Goal: Task Accomplishment & Management: Complete application form

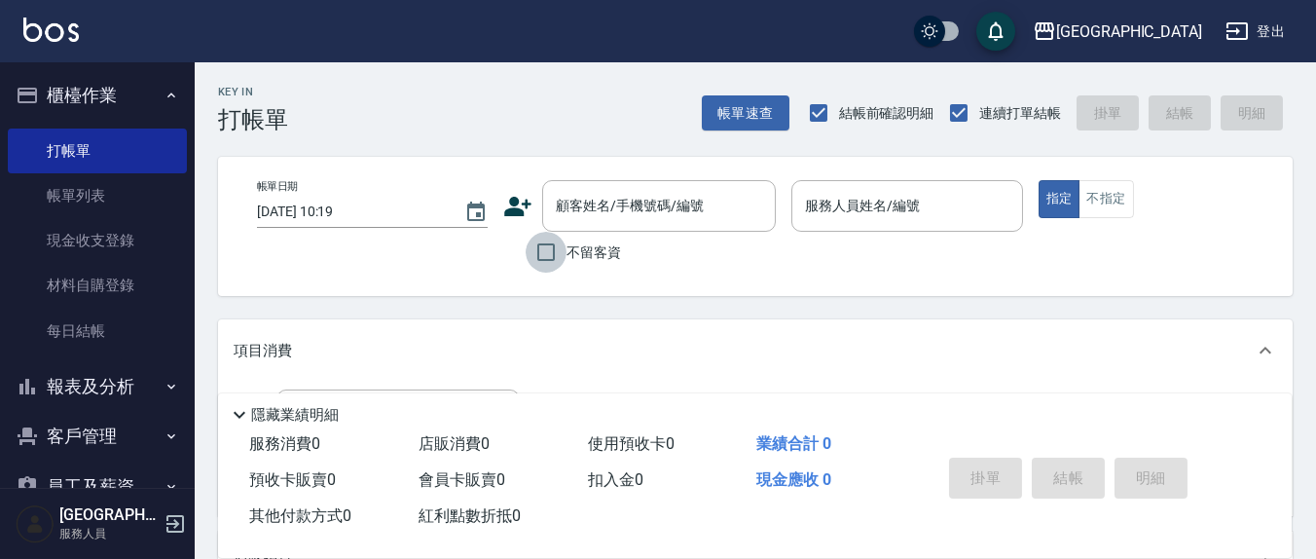
click at [539, 250] on input "不留客資" at bounding box center [546, 252] width 41 height 41
checkbox input "true"
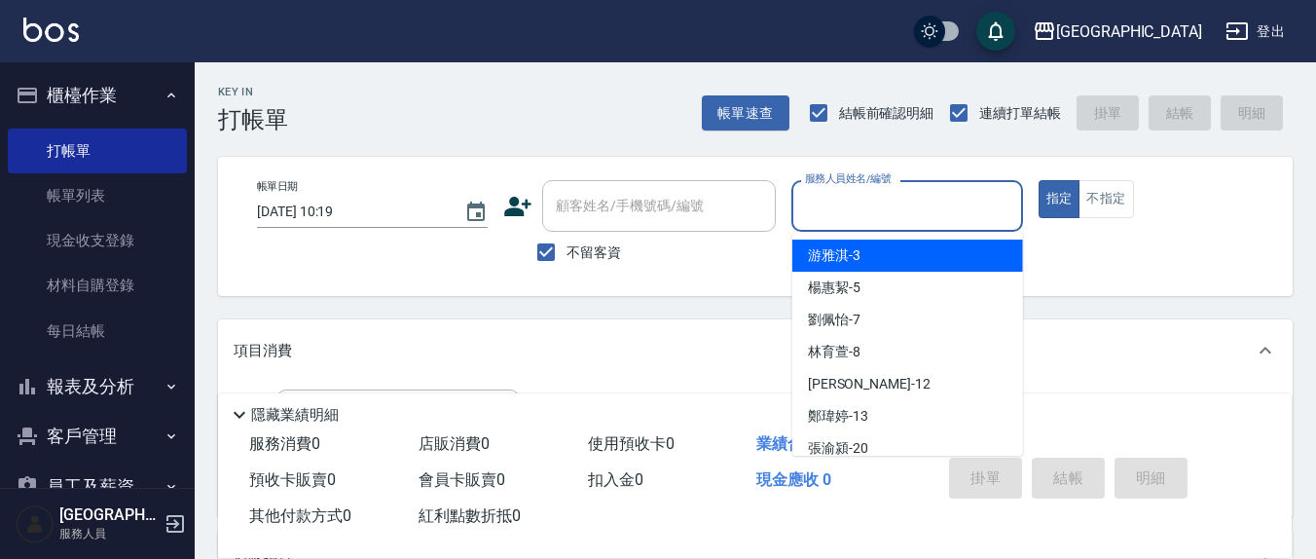
click at [863, 217] on input "服務人員姓名/編號" at bounding box center [906, 206] width 213 height 34
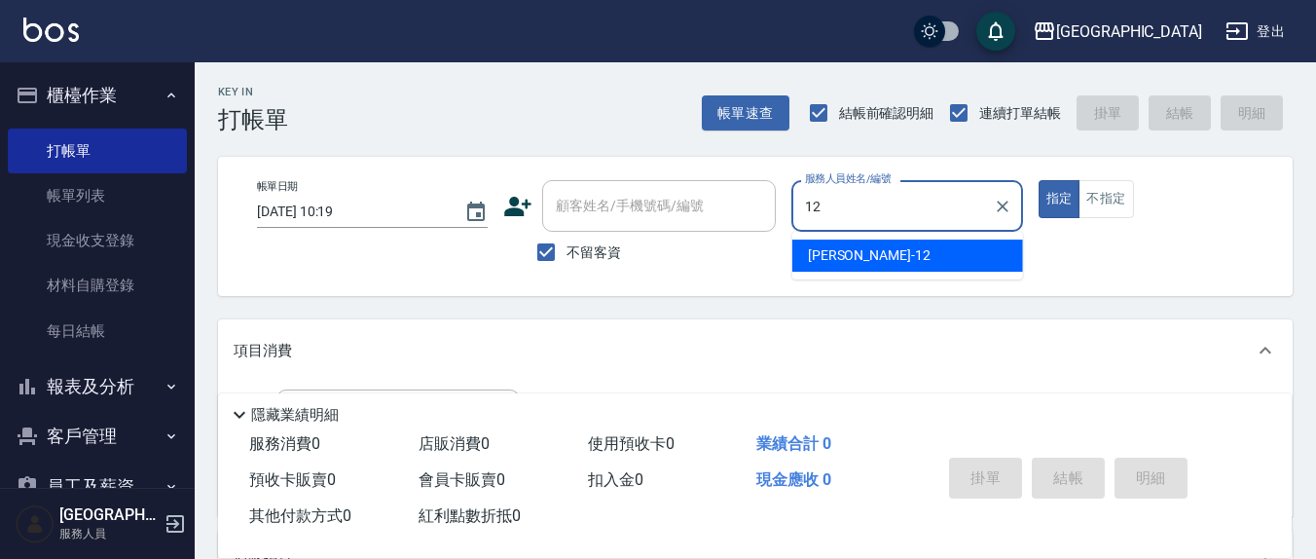
type input "12"
type button "true"
type input "[PERSON_NAME]-12"
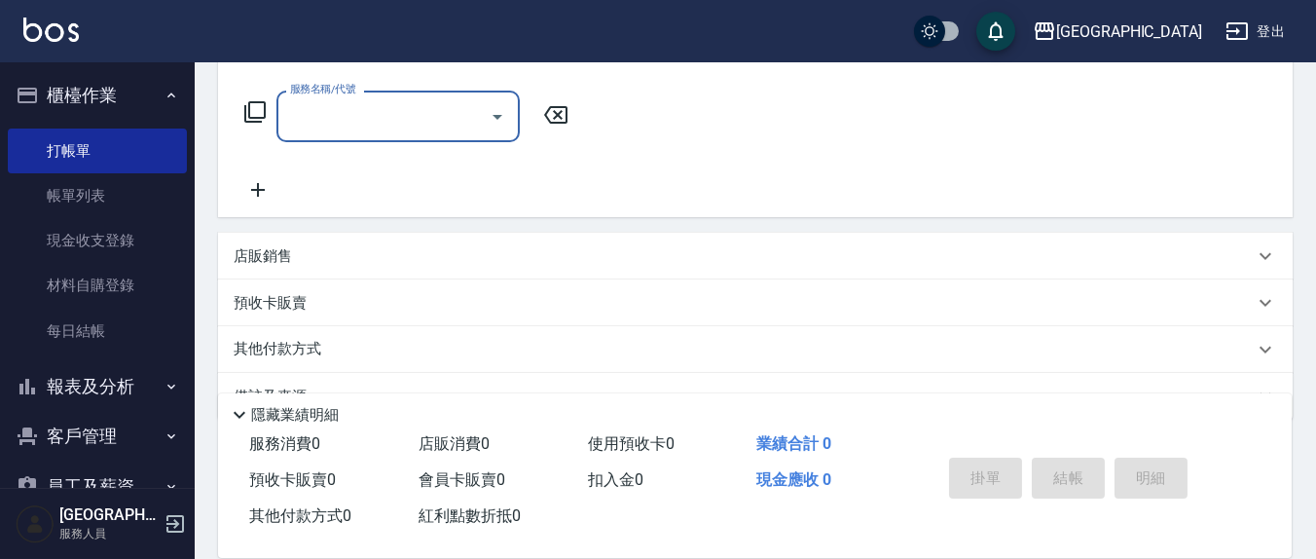
scroll to position [343, 0]
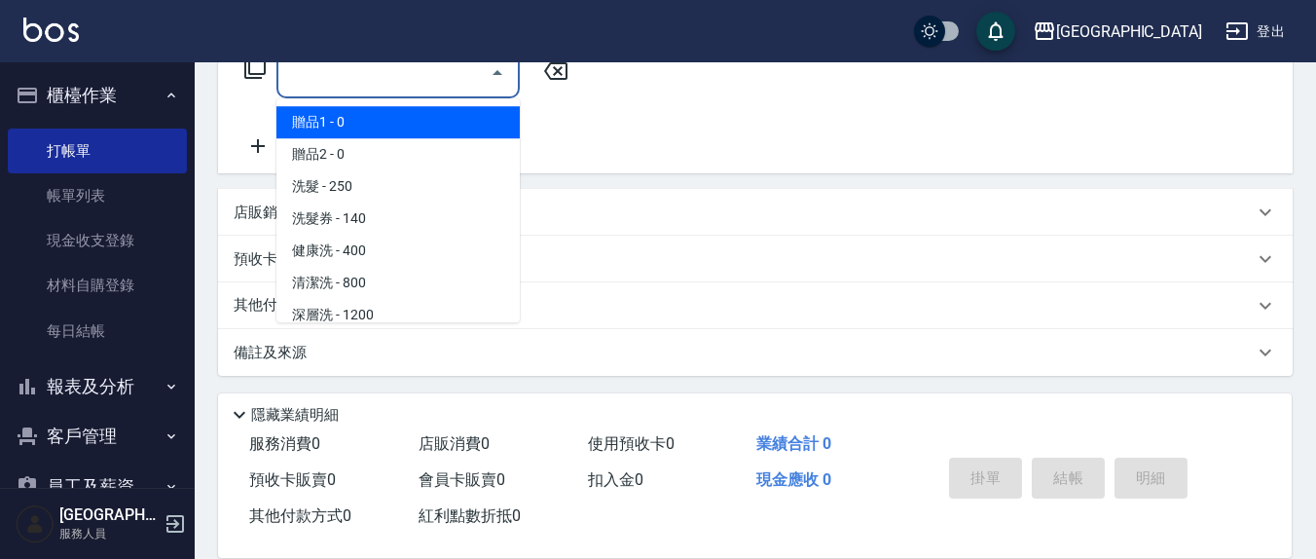
drag, startPoint x: 344, startPoint y: 84, endPoint x: 600, endPoint y: 145, distance: 263.2
click at [345, 84] on input "服務名稱/代號" at bounding box center [383, 72] width 197 height 34
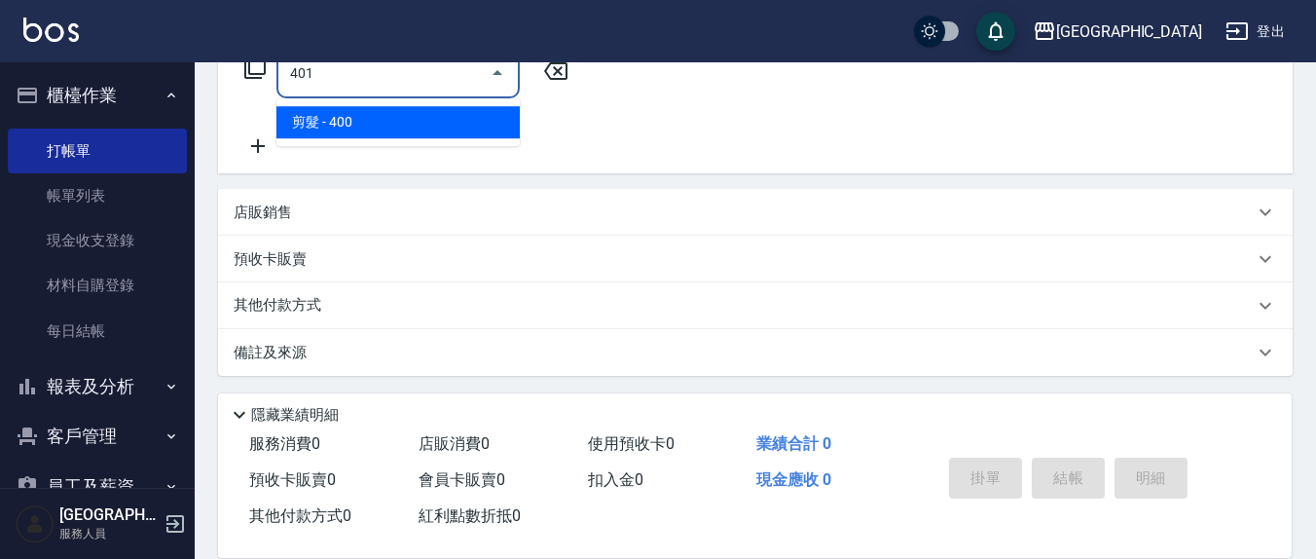
type input "剪髮(401)"
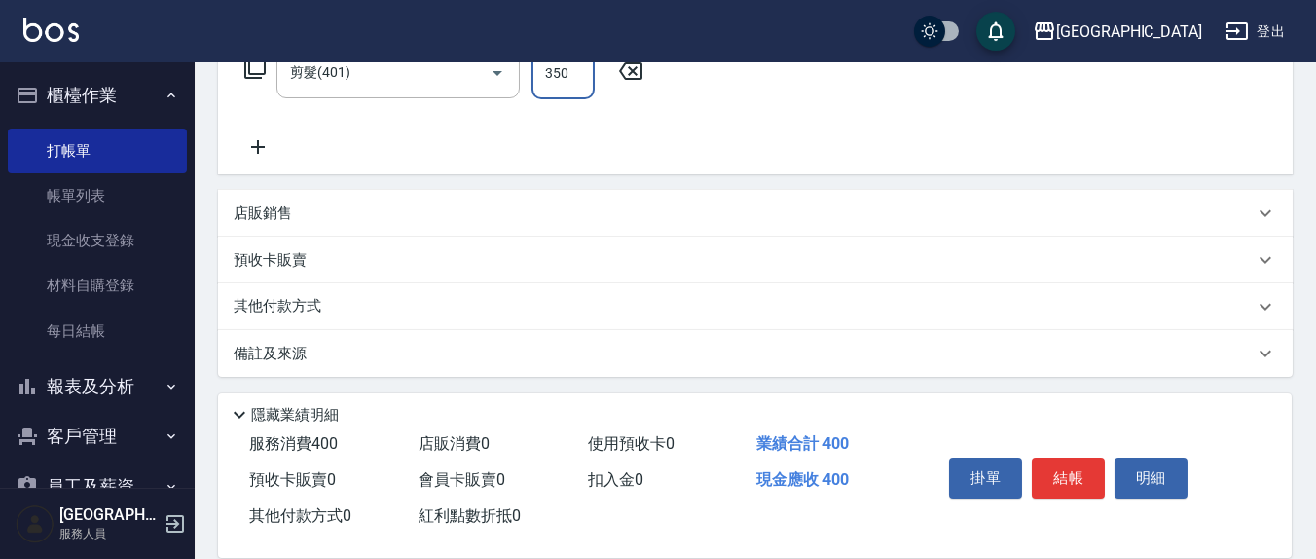
type input "350"
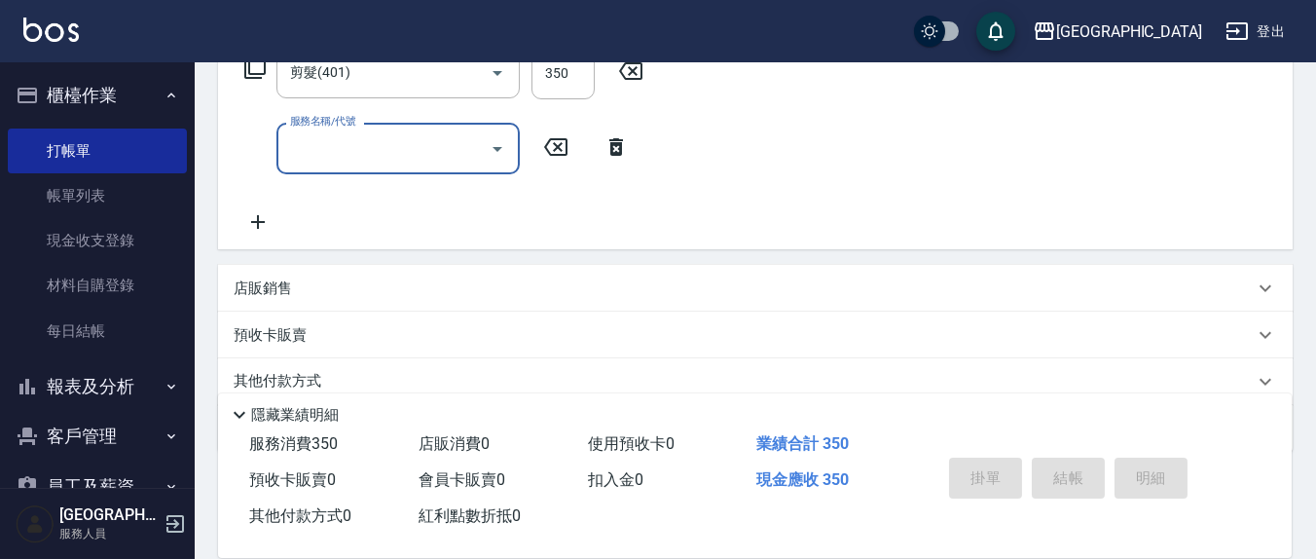
type input "[DATE] 13:23"
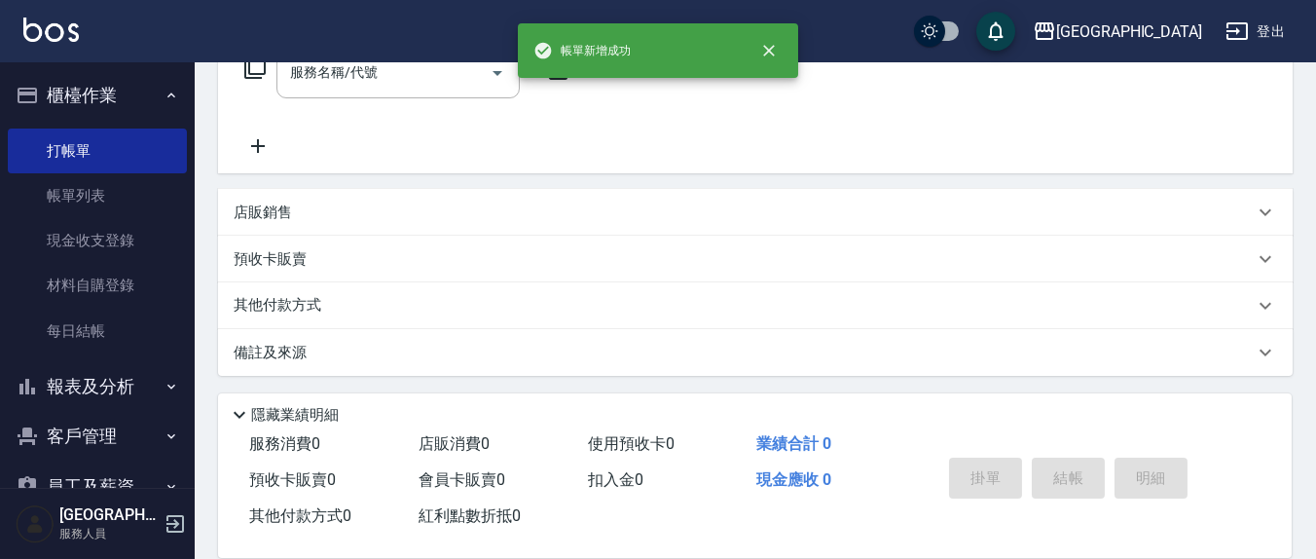
scroll to position [0, 0]
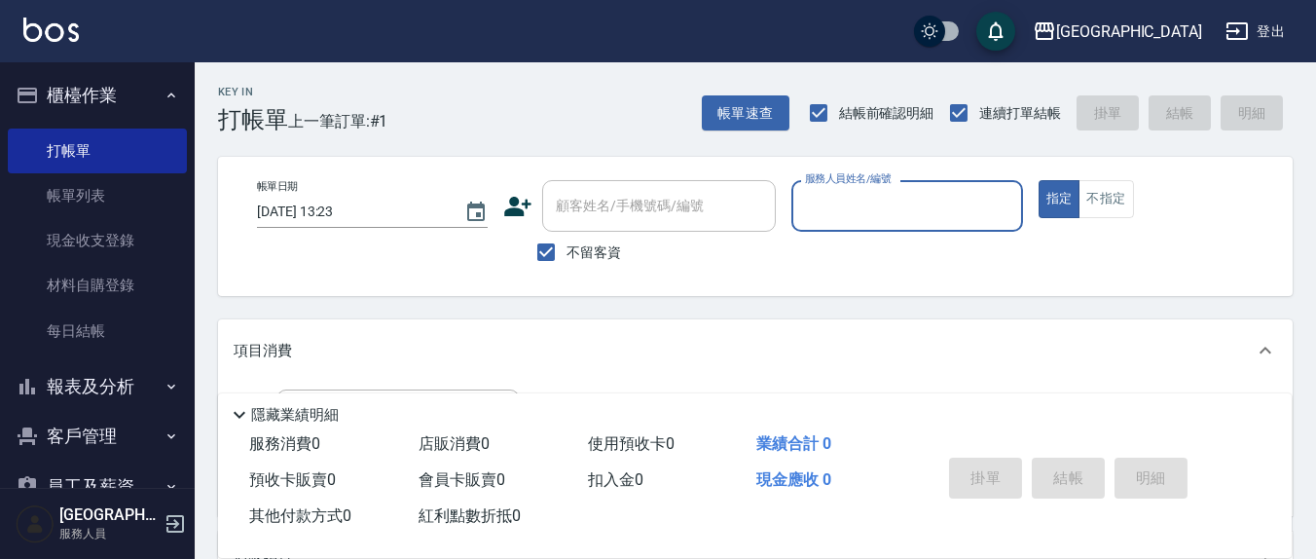
click at [913, 219] on input "服務人員姓名/編號" at bounding box center [906, 206] width 213 height 34
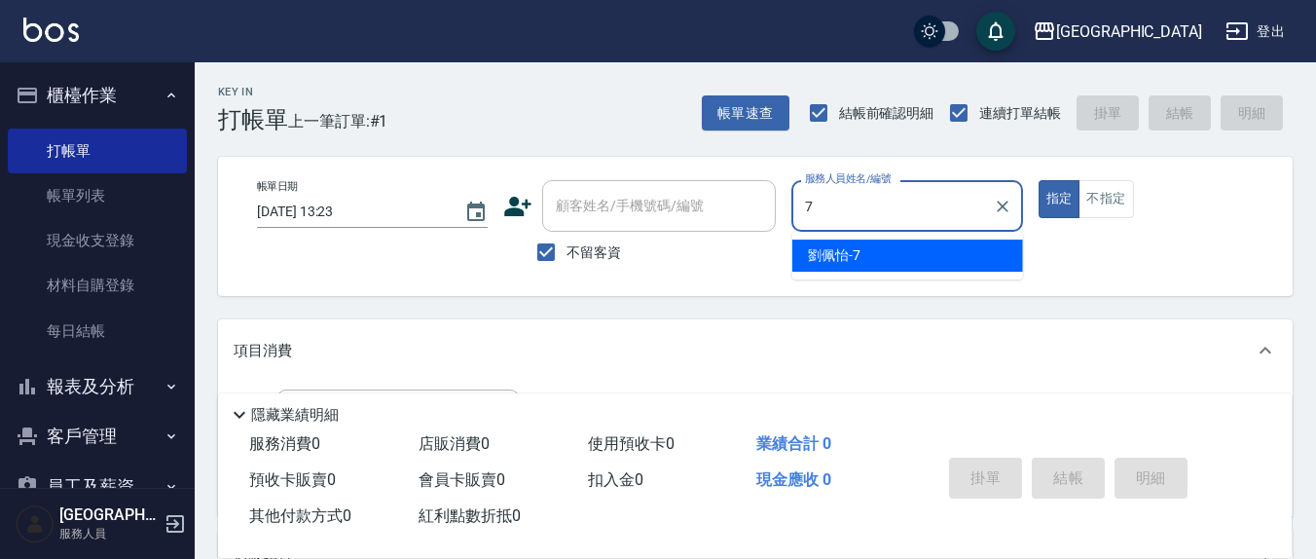
type input "[PERSON_NAME]7"
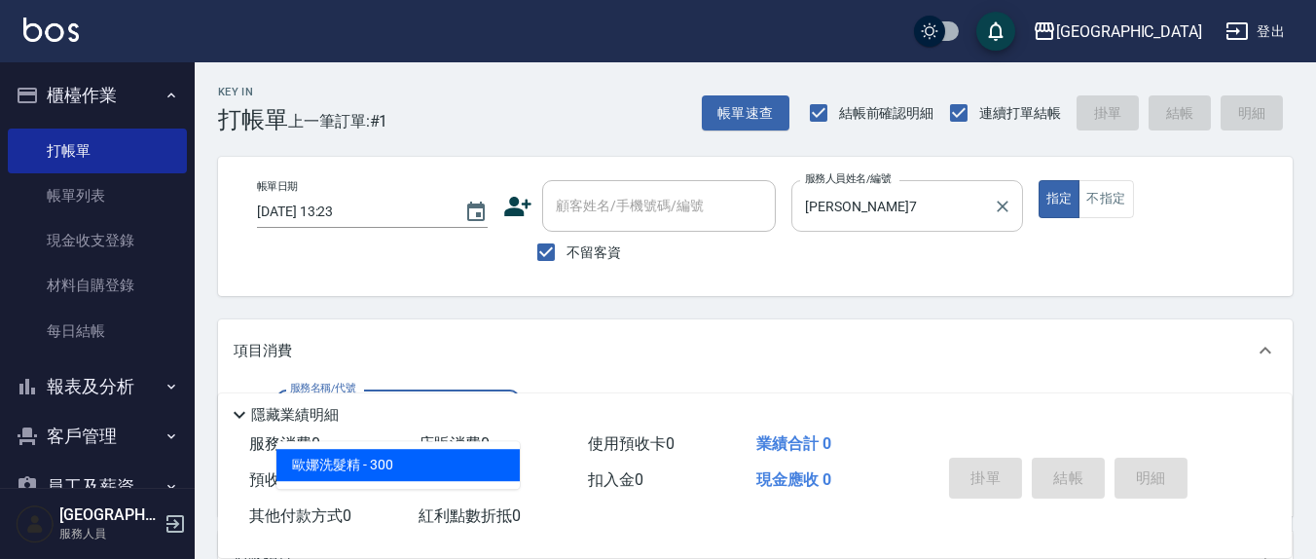
type input "歐娜洗髮精(210)"
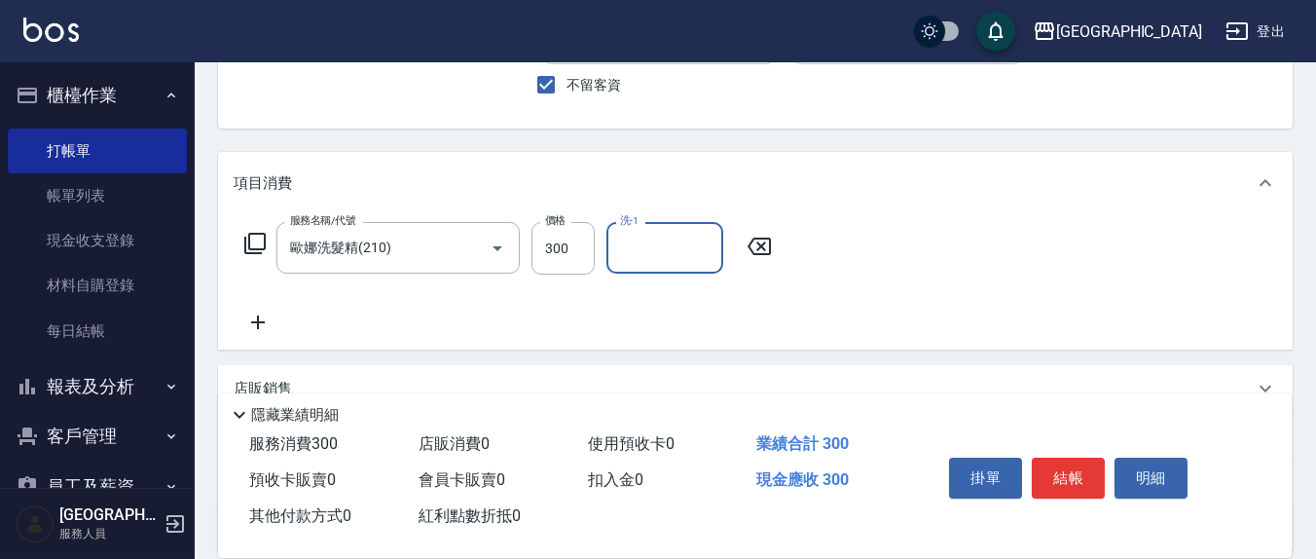
scroll to position [202, 0]
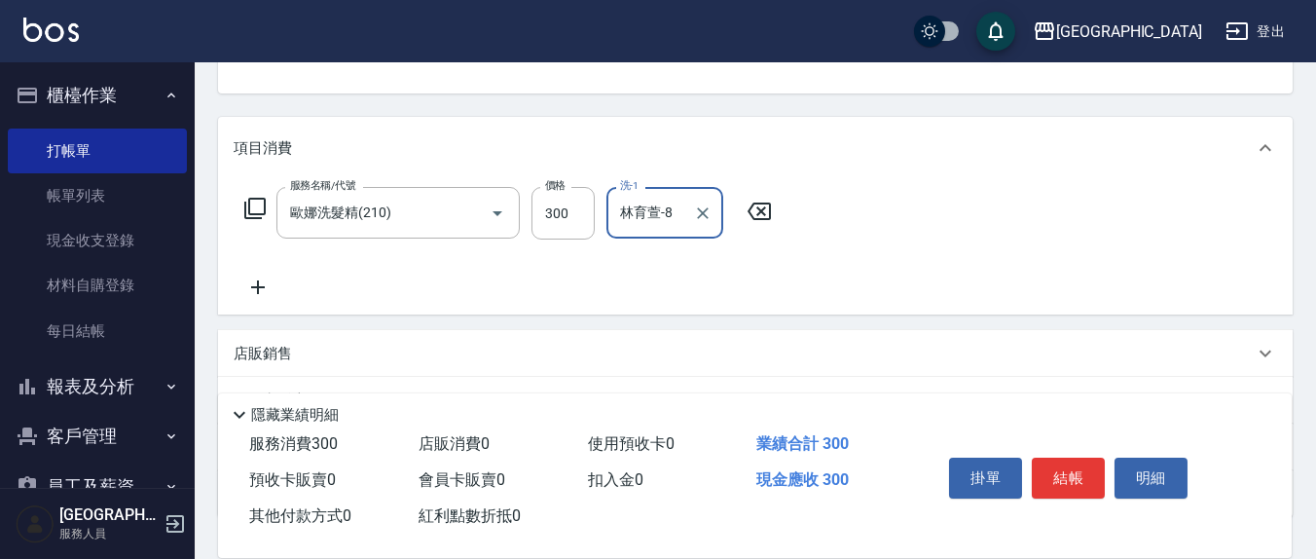
type input "林育萱-8"
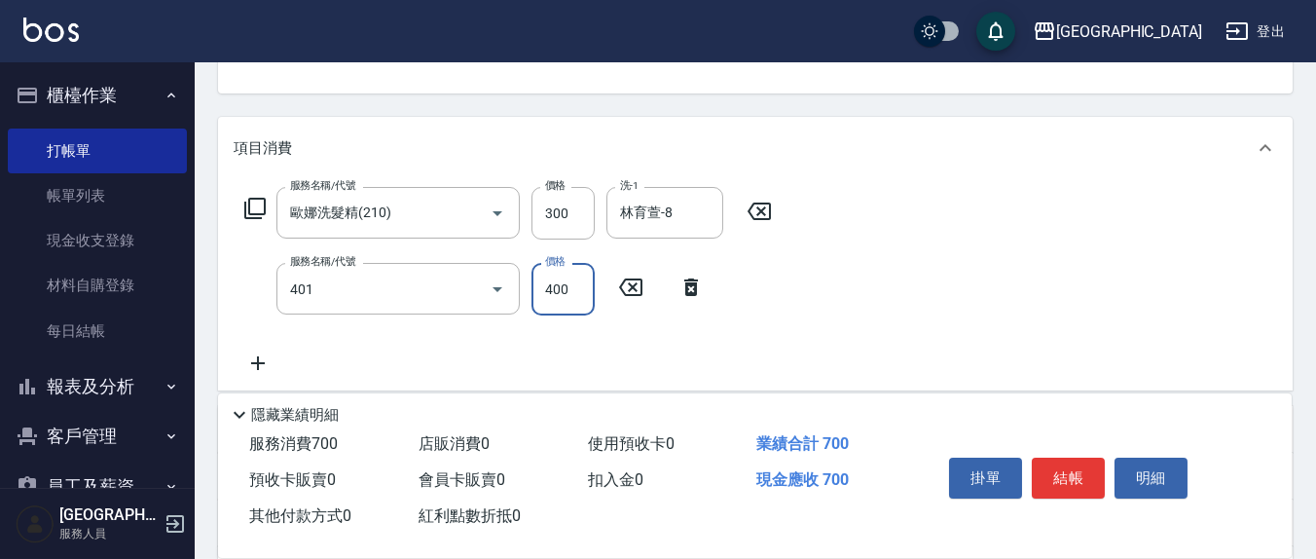
type input "剪髮(401)"
type input "350"
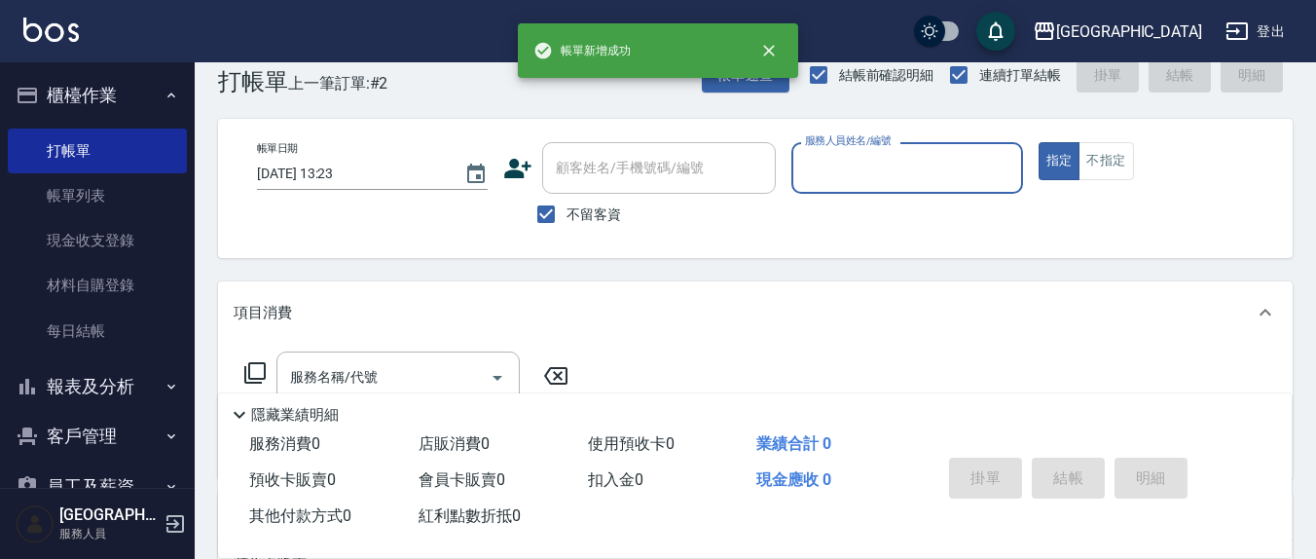
scroll to position [0, 0]
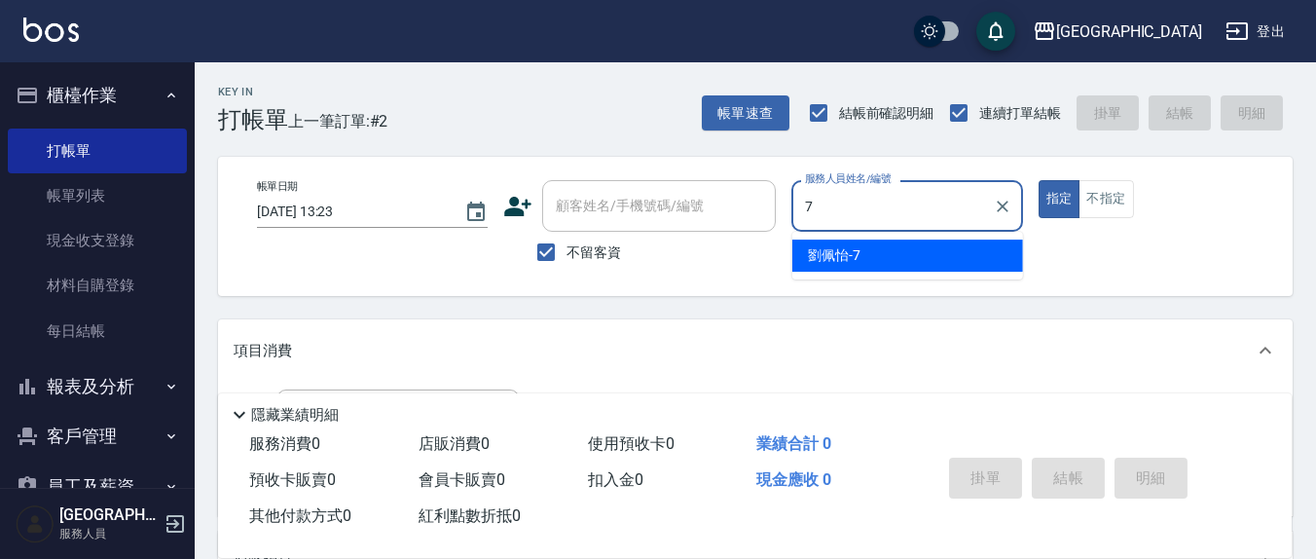
type input "[PERSON_NAME]7"
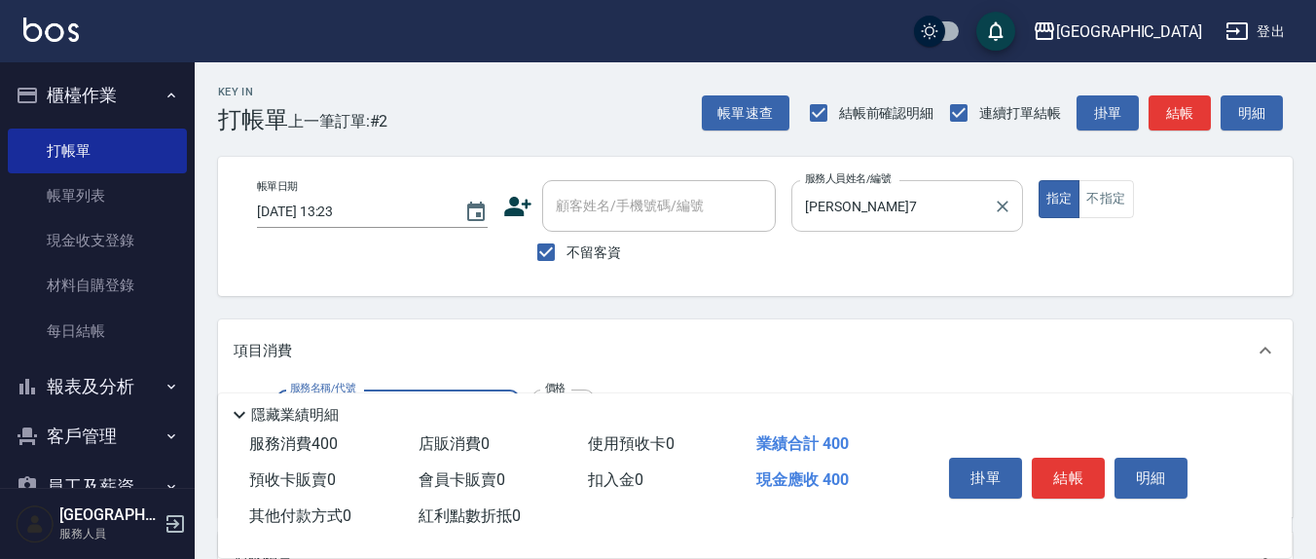
type input "健康洗(206)"
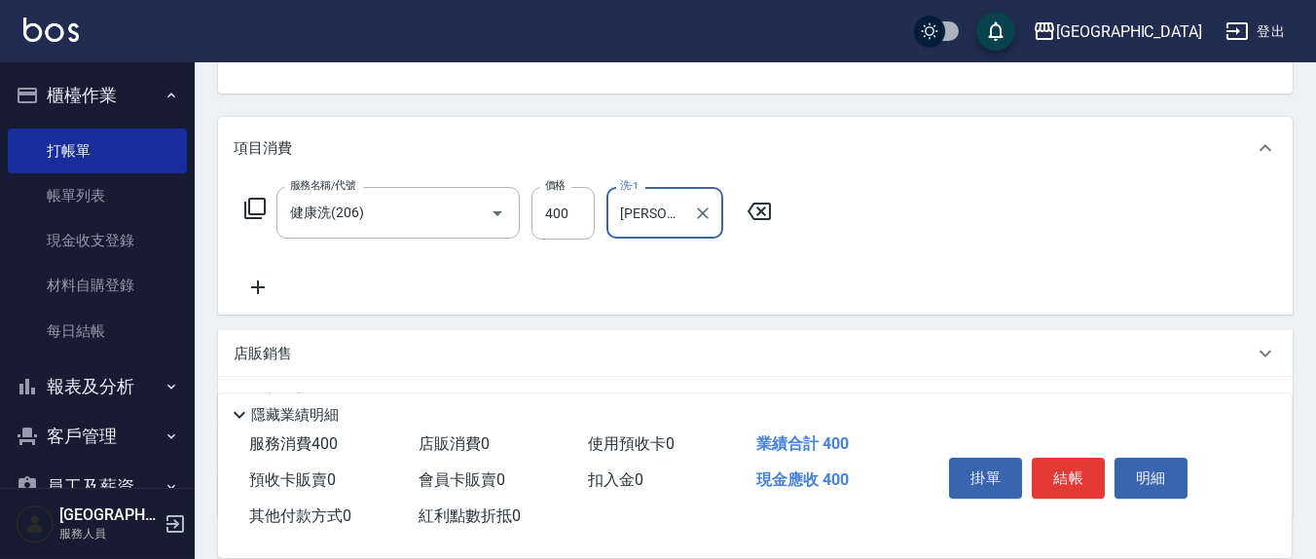
type input "[PERSON_NAME]-21"
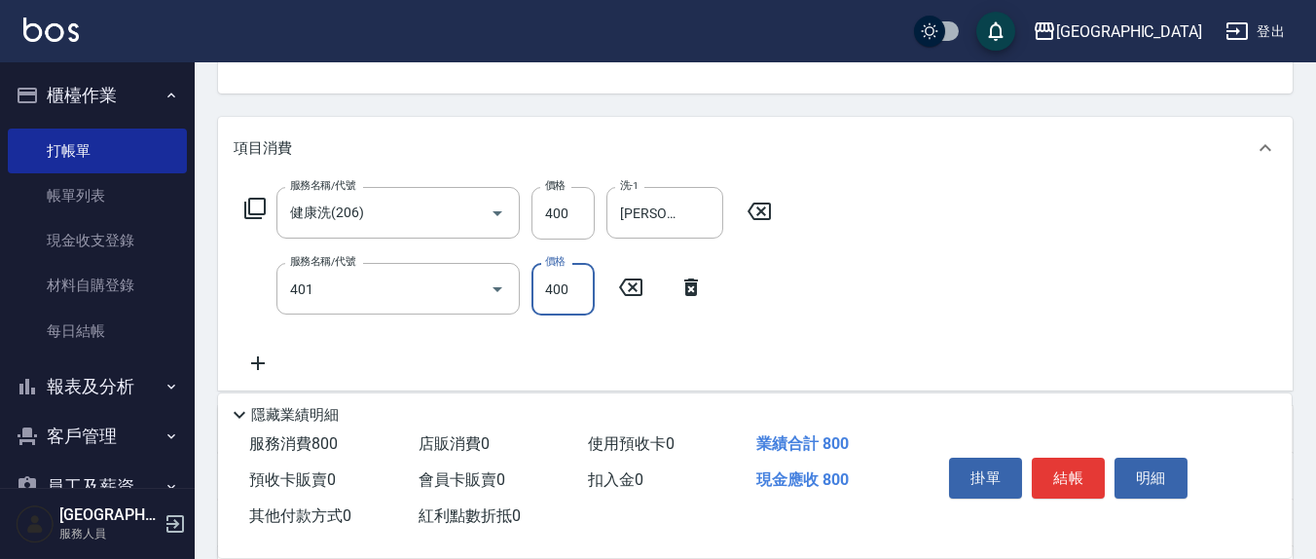
type input "剪髮(401)"
type input "200"
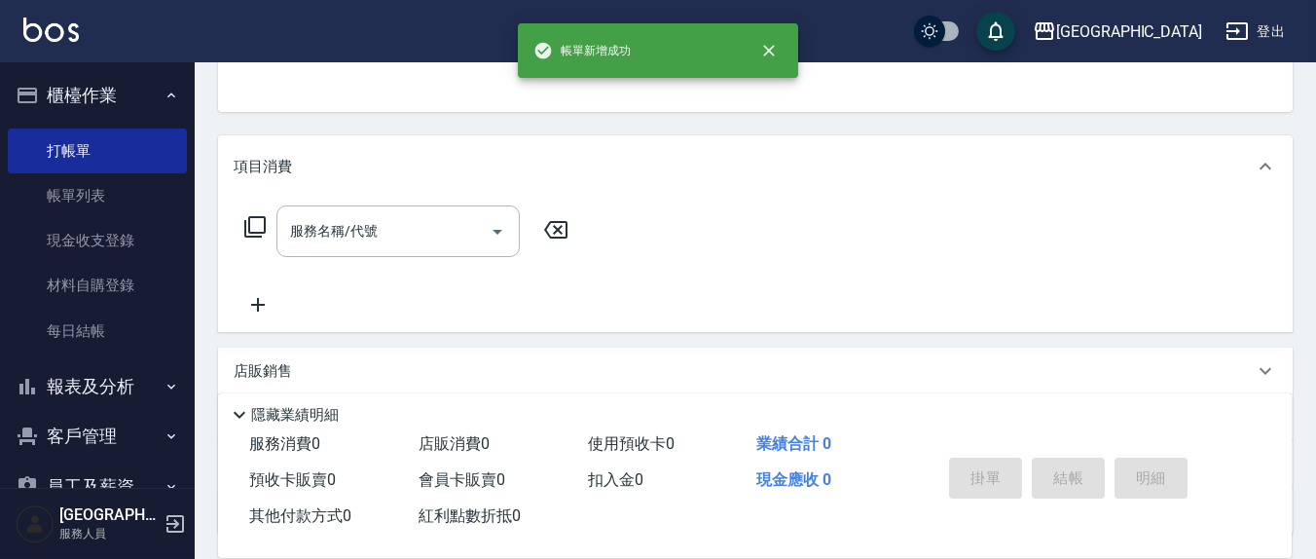
scroll to position [0, 0]
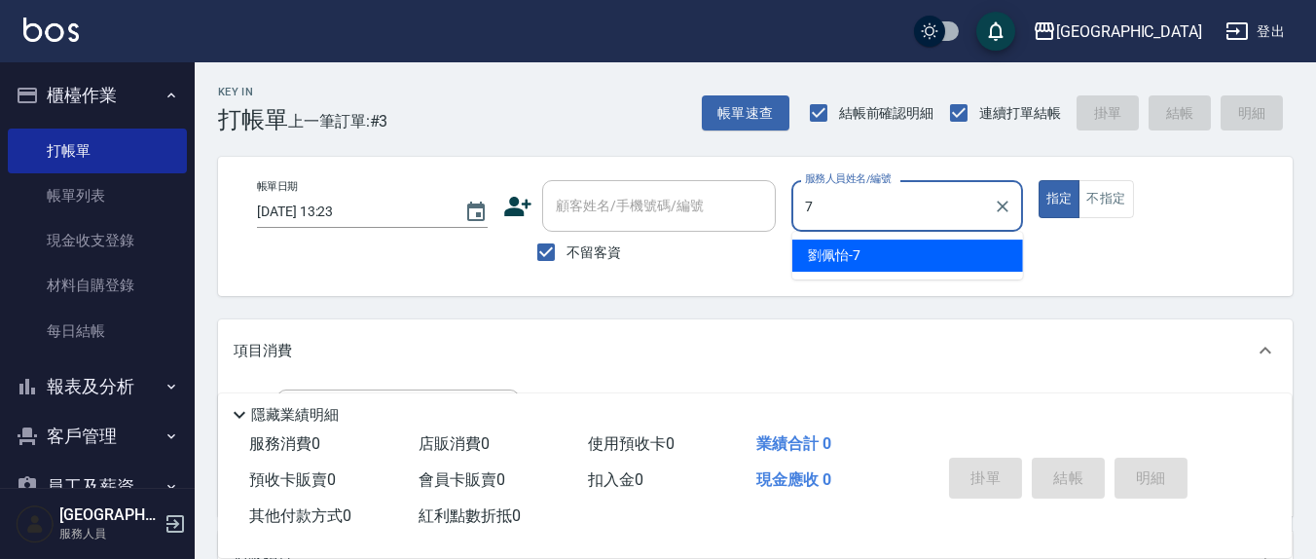
type input "[PERSON_NAME]7"
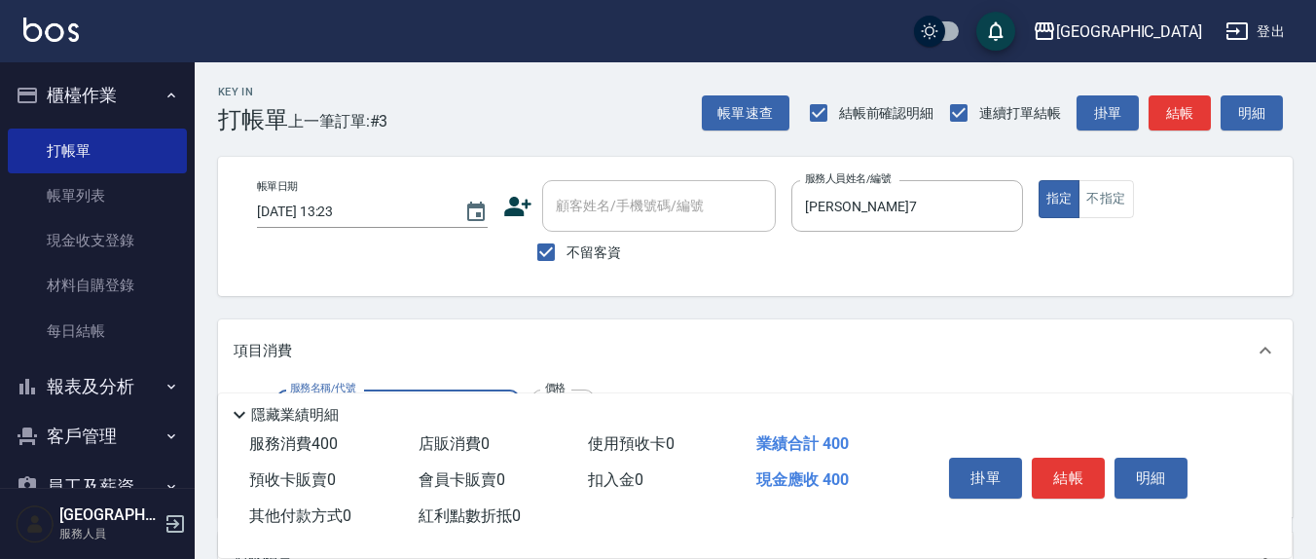
type input "健康洗(206)"
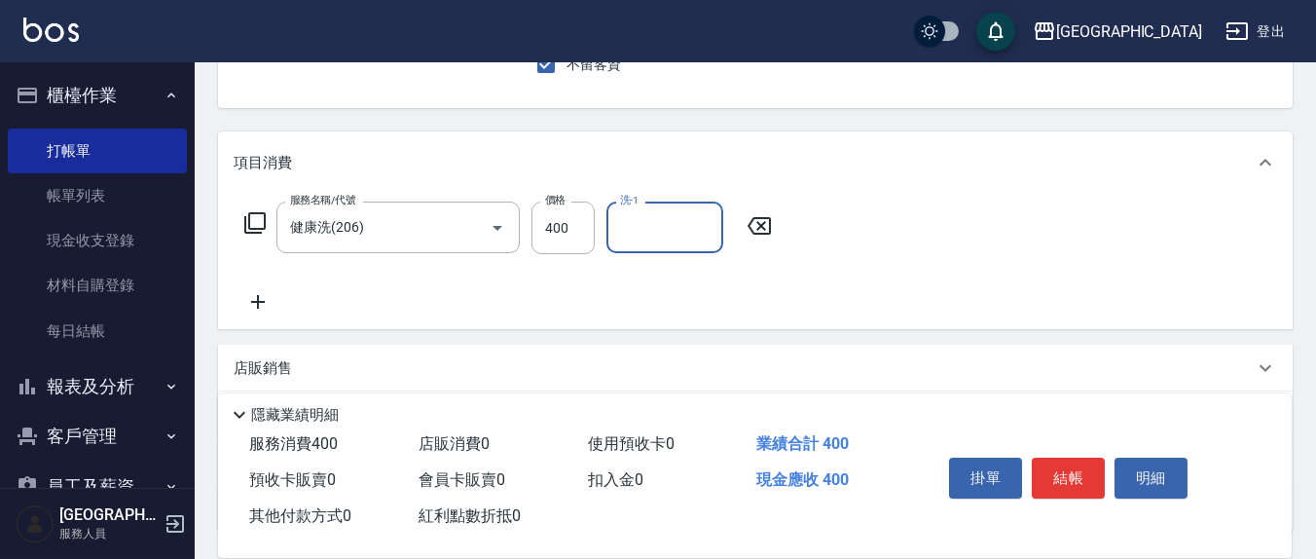
scroll to position [202, 0]
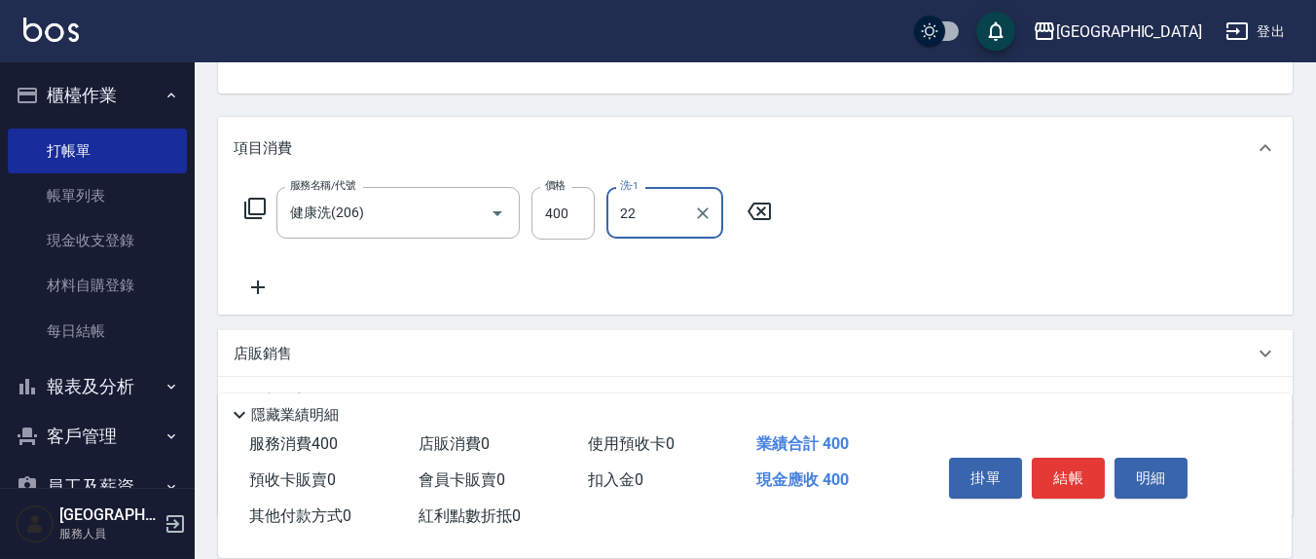
type input "鄭玉蔓-22"
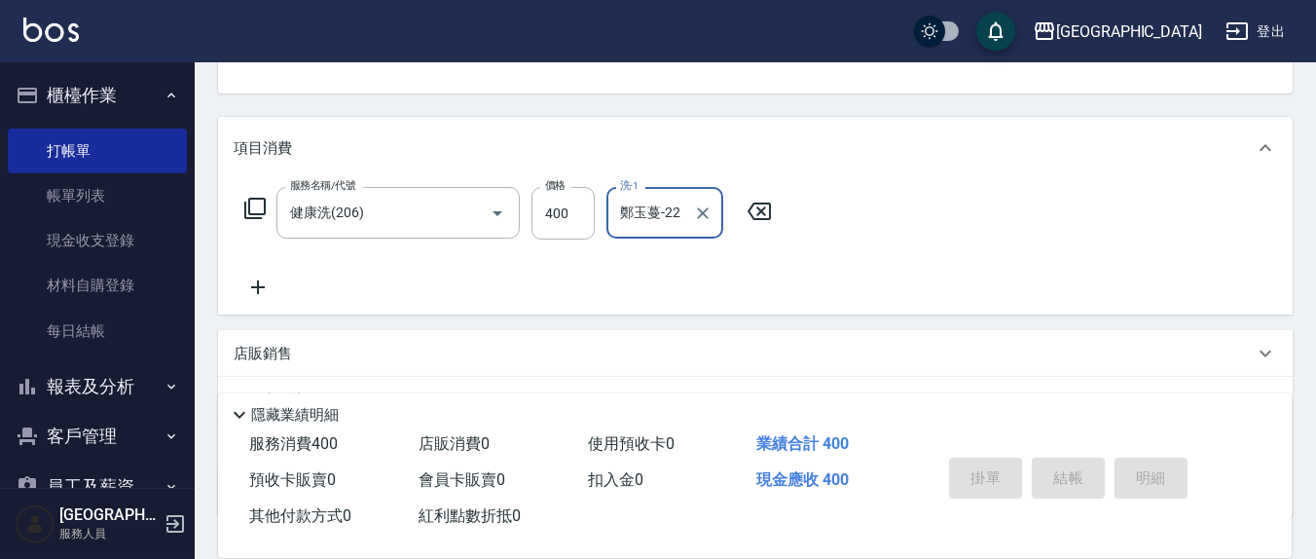
type input "[DATE] 13:24"
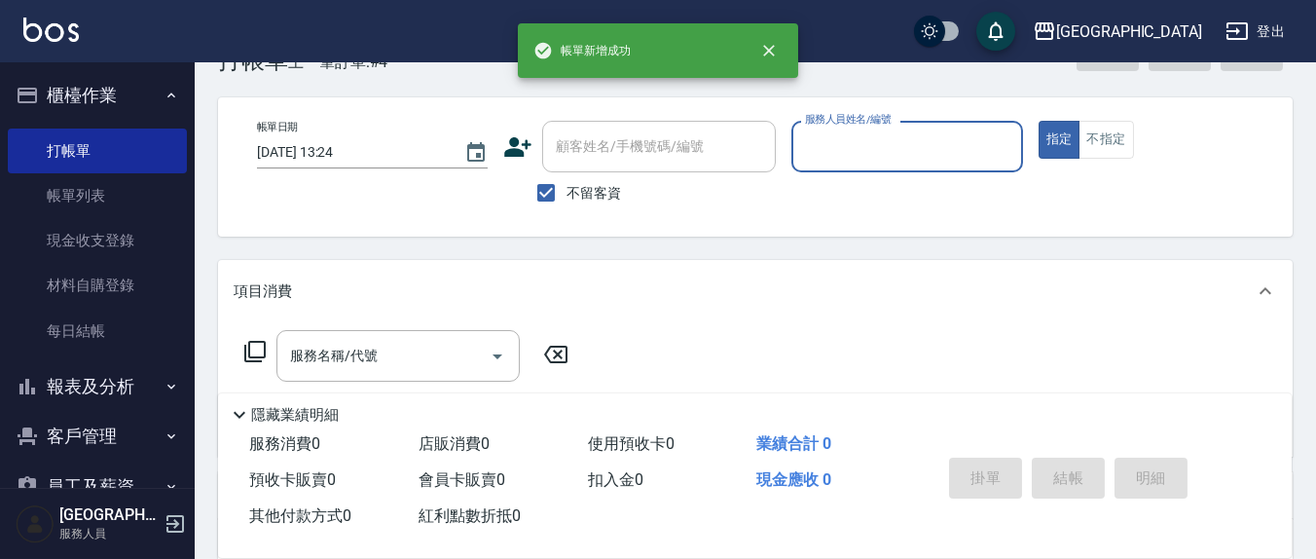
scroll to position [0, 0]
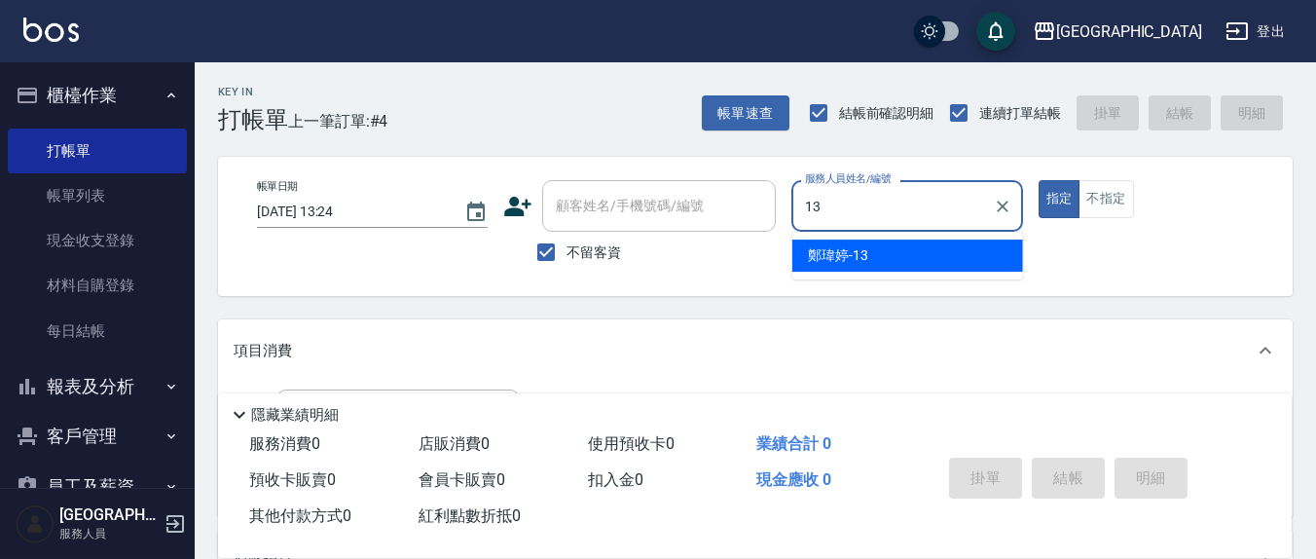
type input "鄭瑋婷-13"
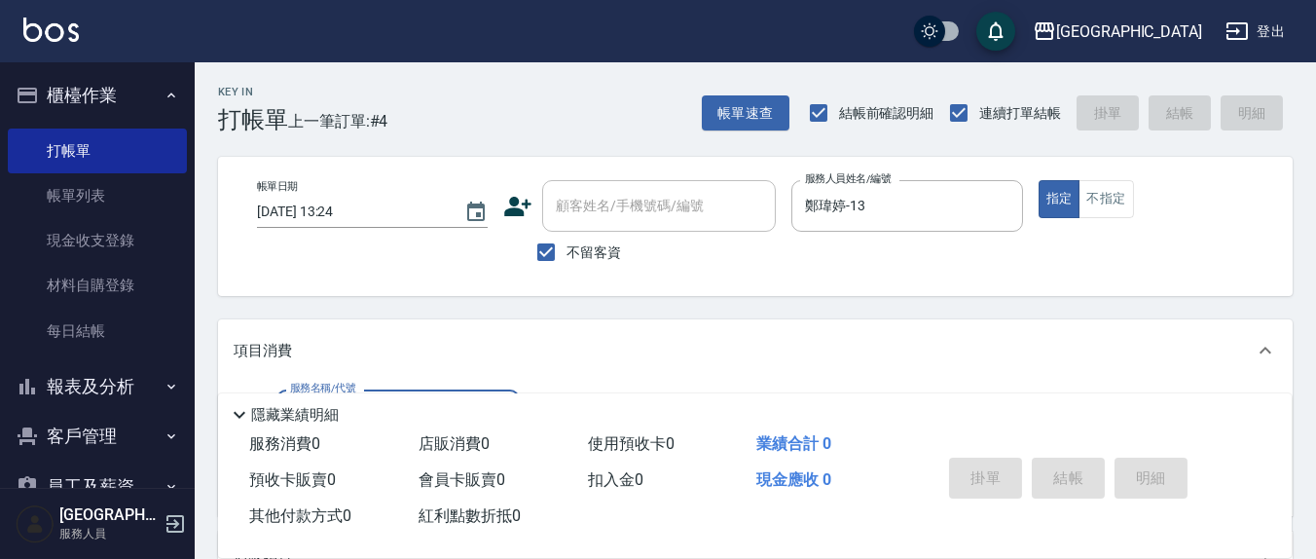
scroll to position [202, 0]
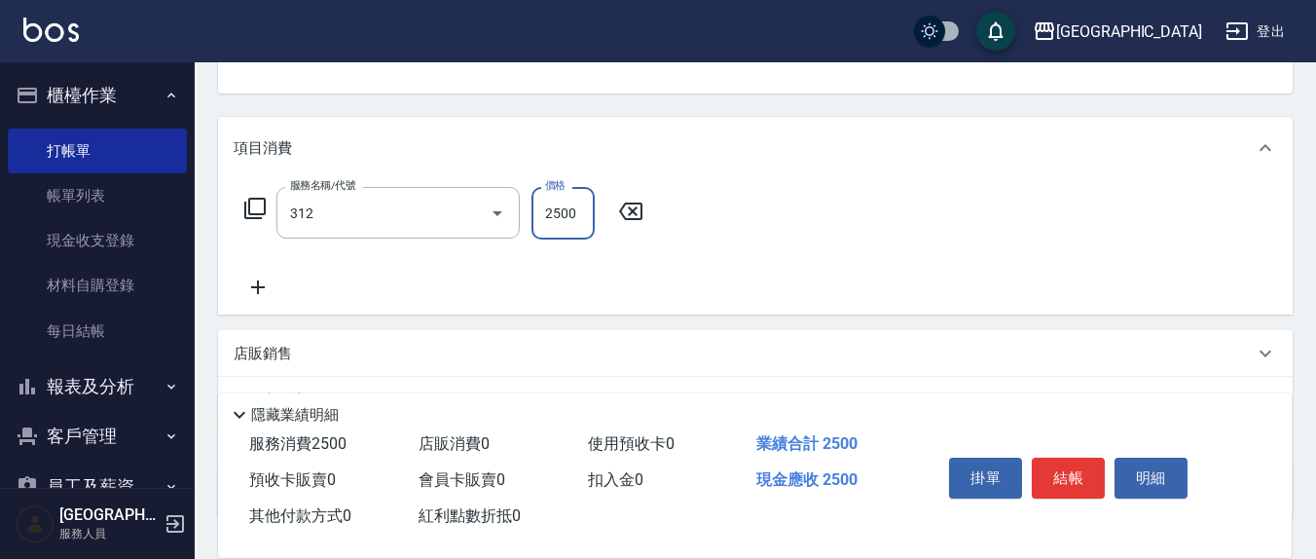
type input "有氧水離子燙2500(312)"
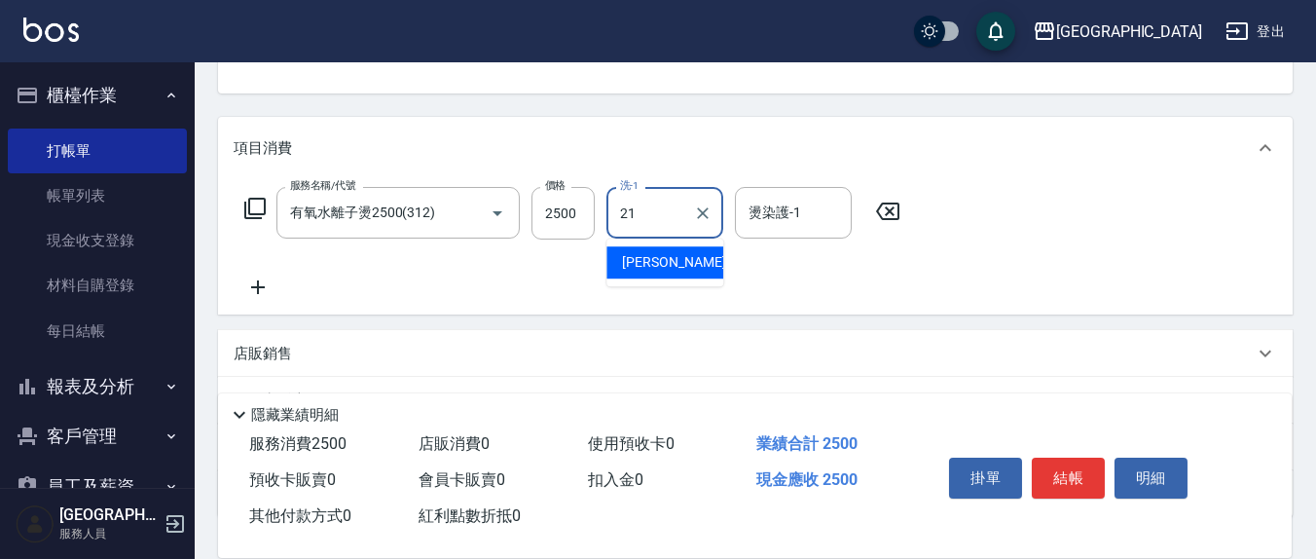
type input "[PERSON_NAME]-21"
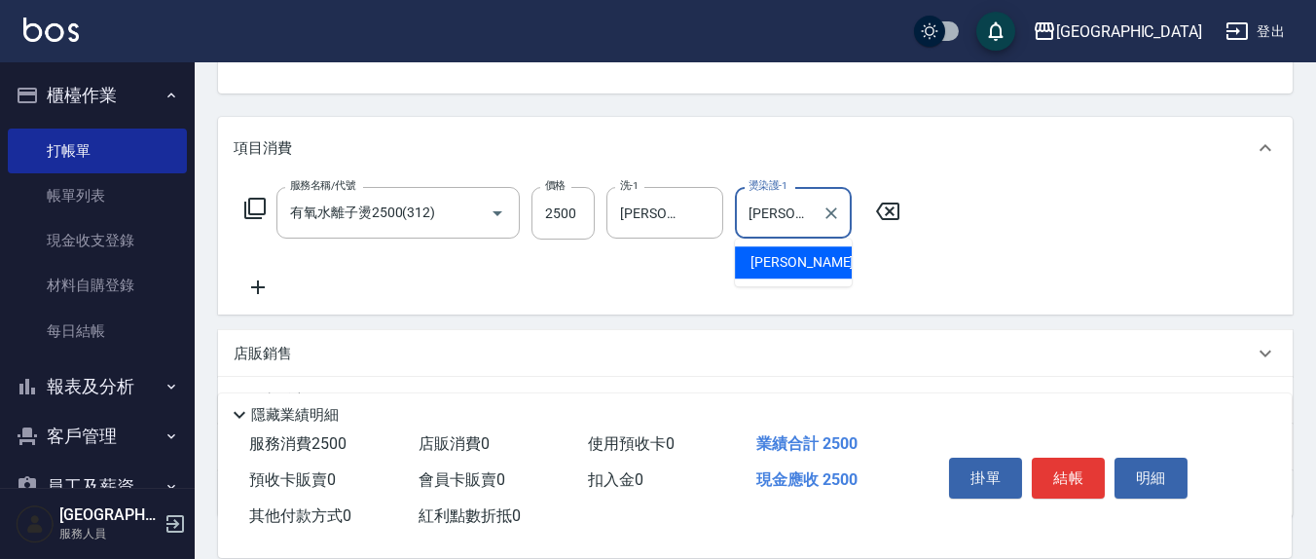
type input "[PERSON_NAME]-21"
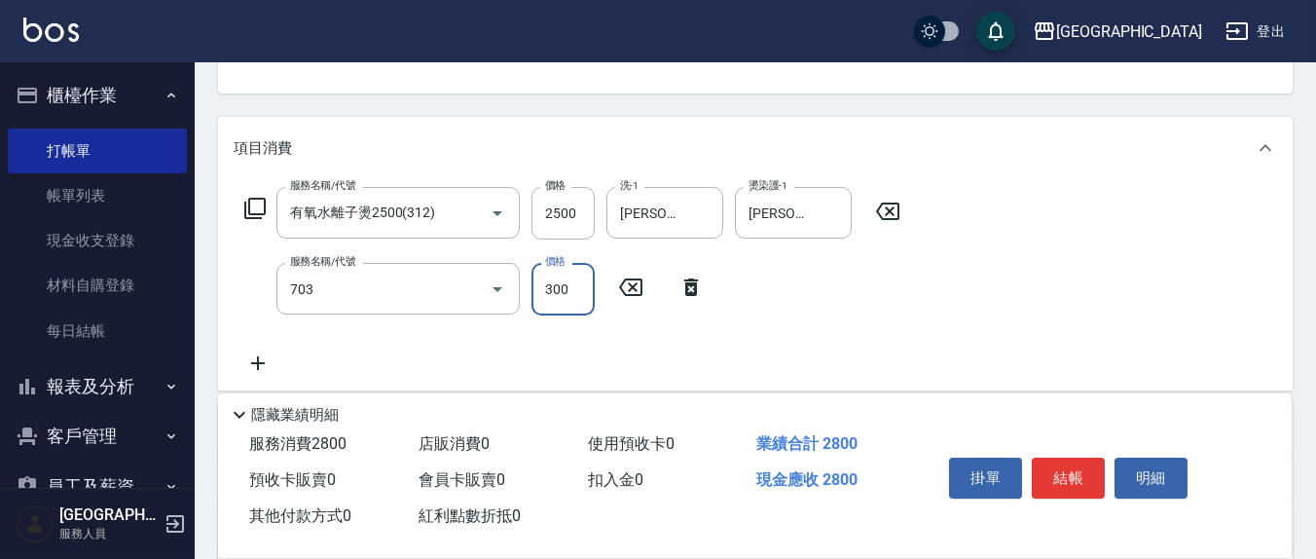
type input "(1236)設計師(703)"
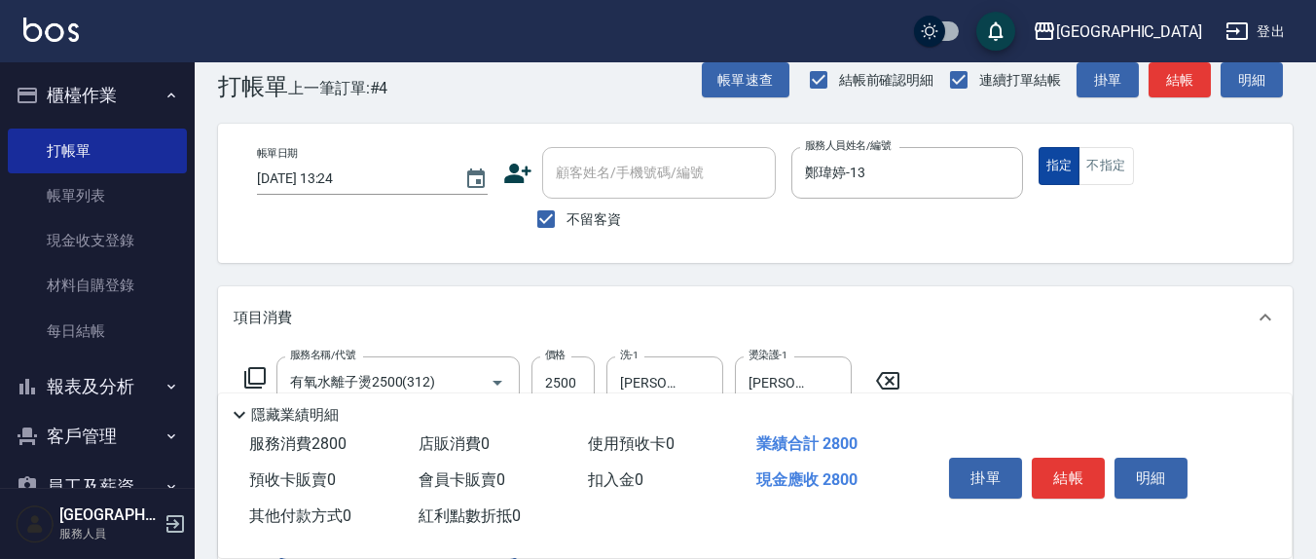
scroll to position [0, 0]
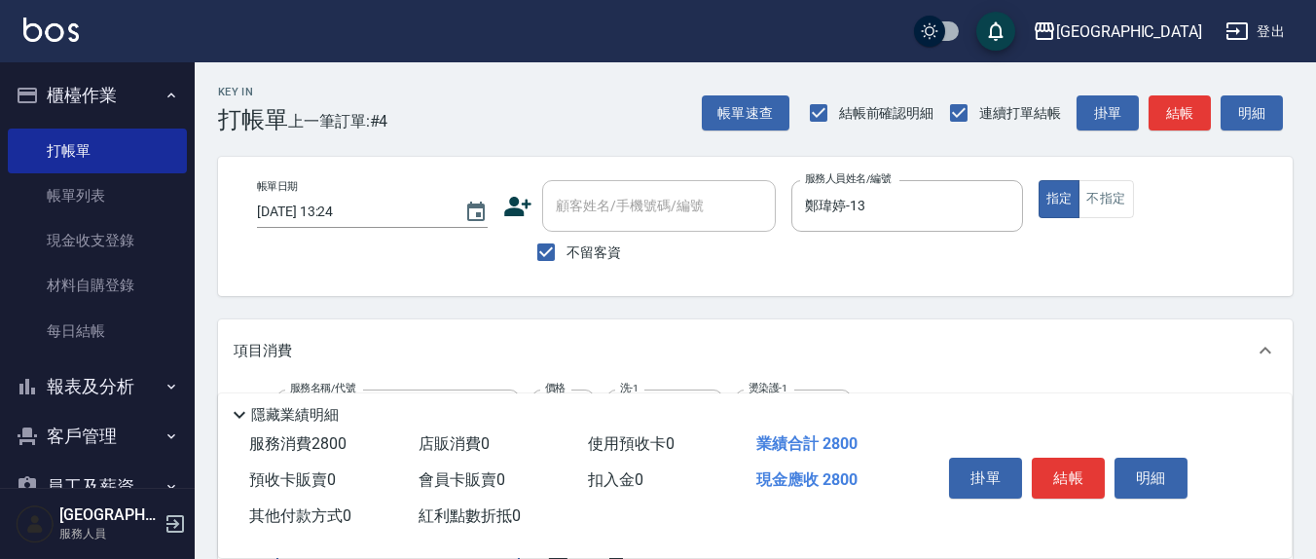
drag, startPoint x: 539, startPoint y: 252, endPoint x: 620, endPoint y: 197, distance: 98.0
click at [540, 252] on input "不留客資" at bounding box center [546, 252] width 41 height 41
checkbox input "false"
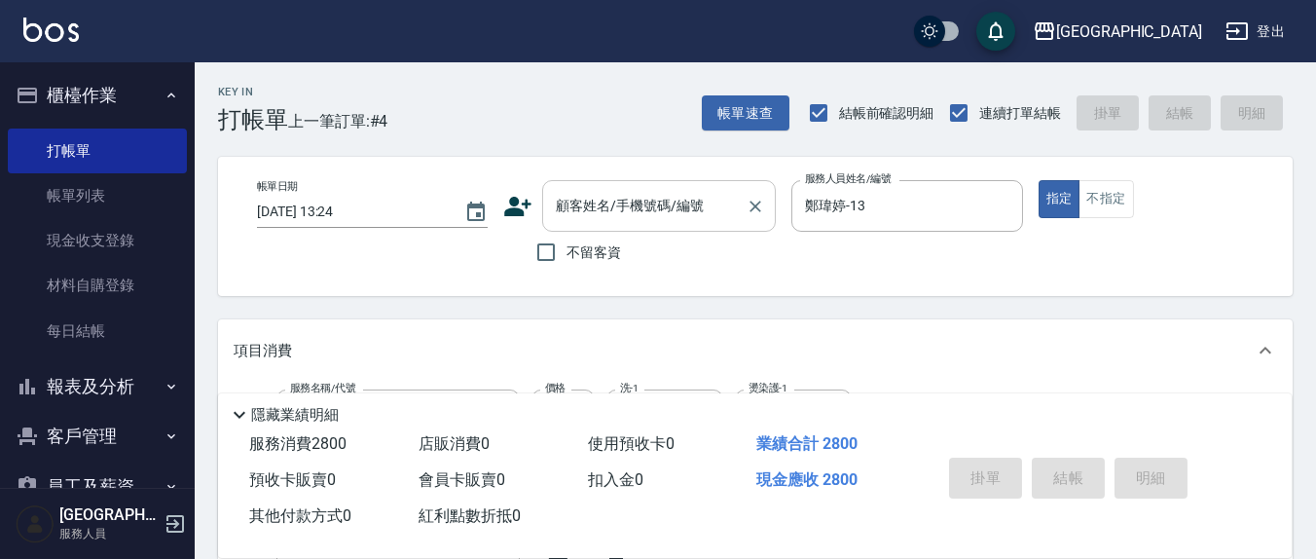
click at [621, 196] on div "顧客姓名/手機號碼/編號 顧客姓名/手機號碼/編號" at bounding box center [659, 206] width 234 height 52
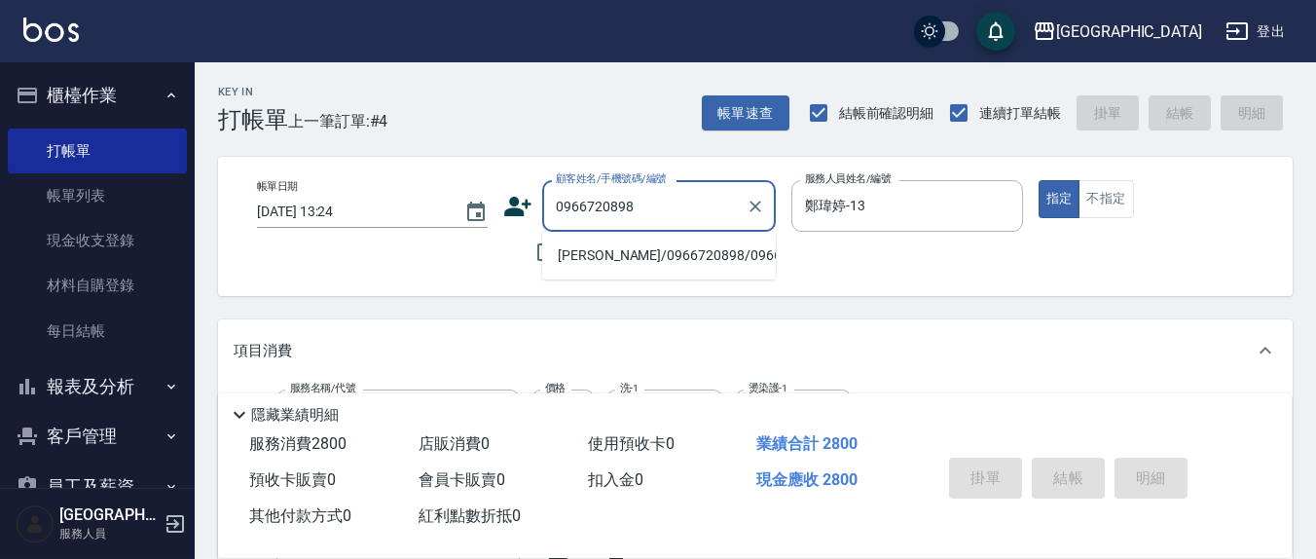
click at [589, 272] on li "[PERSON_NAME]/0966720898/0966720898" at bounding box center [659, 255] width 234 height 32
type input "[PERSON_NAME]/0966720898/0966720898"
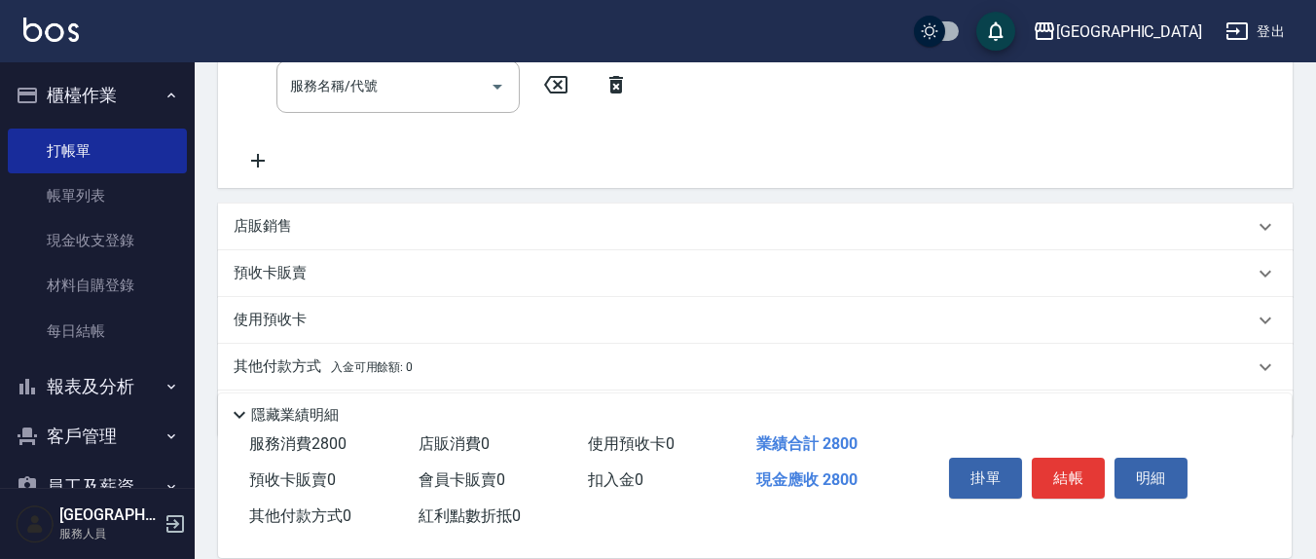
scroll to position [541, 0]
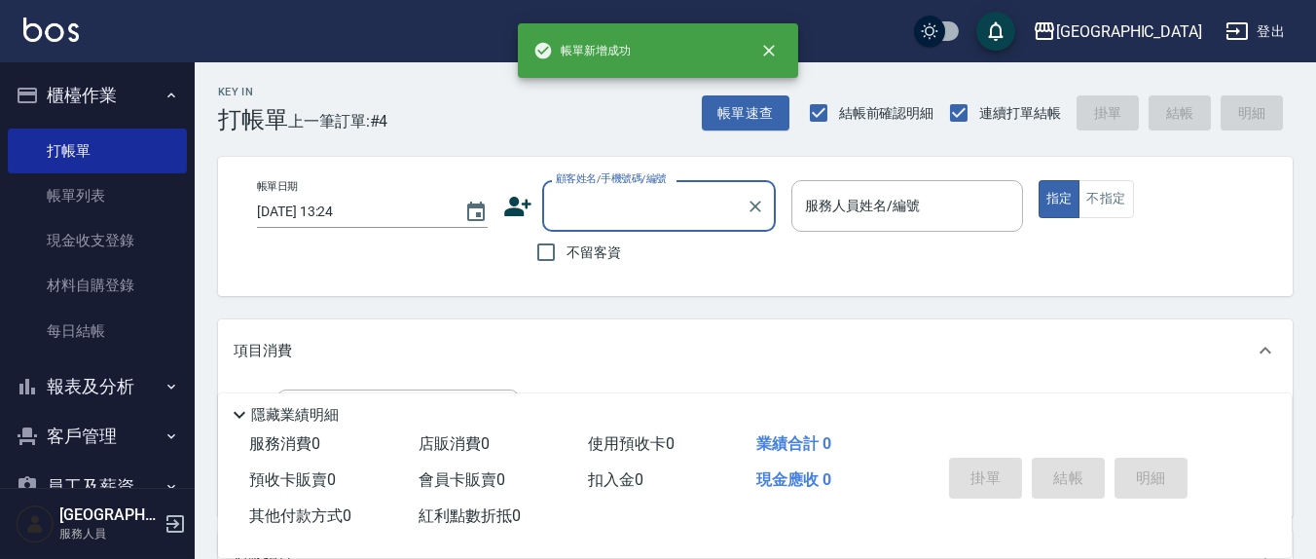
scroll to position [0, 0]
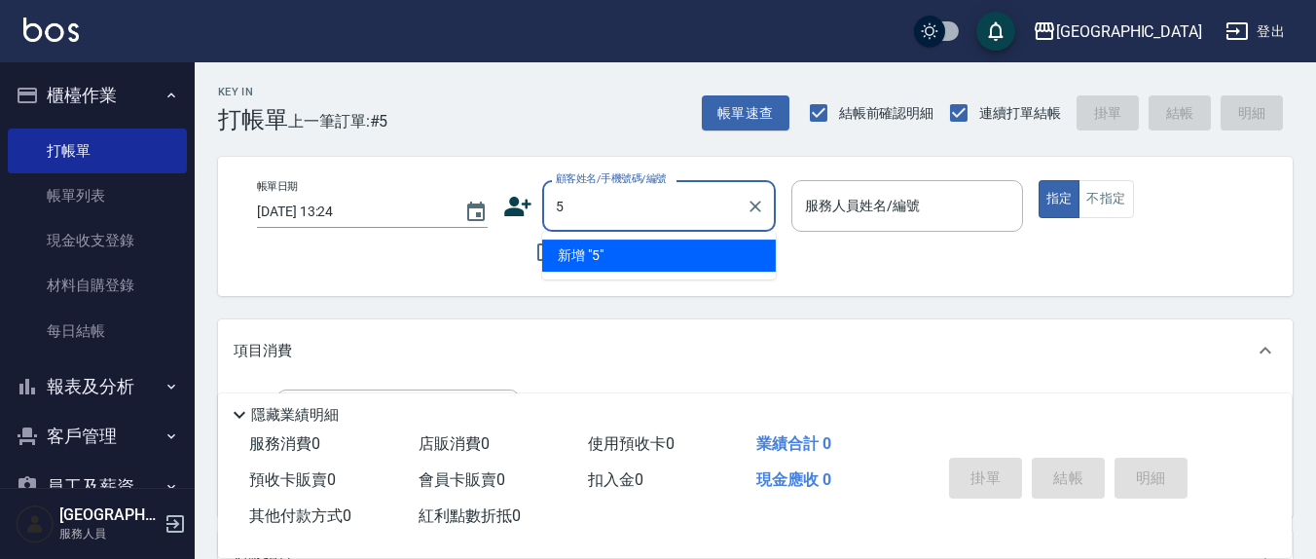
type input "5"
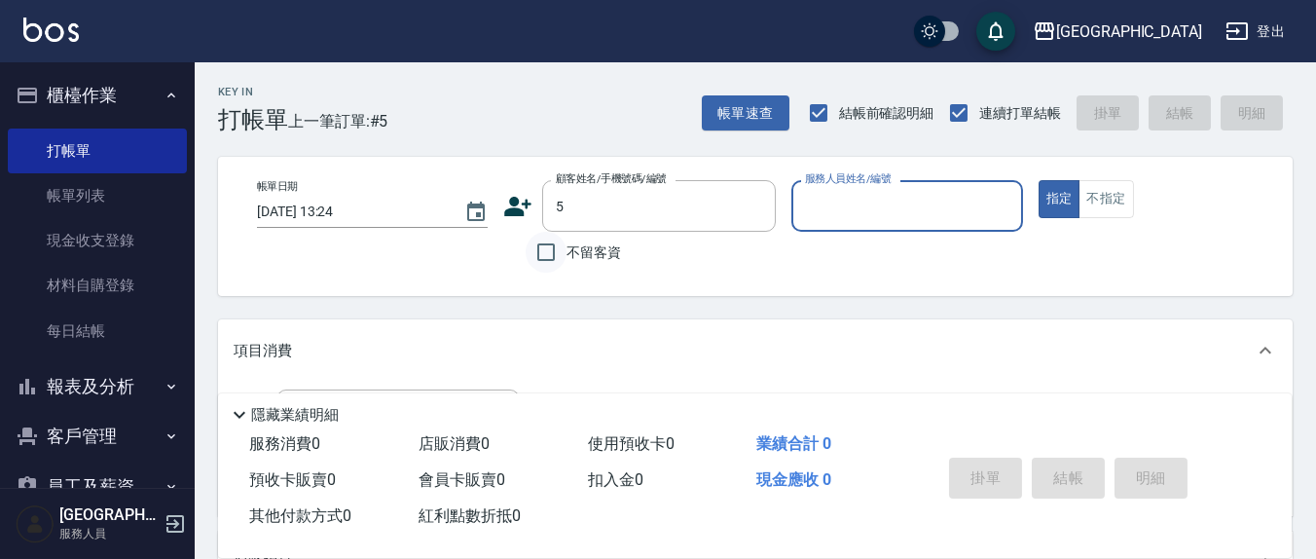
click at [544, 263] on input "不留客資" at bounding box center [546, 252] width 41 height 41
checkbox input "true"
type input "[PERSON_NAME]/09182605222/"
click at [868, 226] on div "服務人員姓名/編號" at bounding box center [906, 206] width 231 height 52
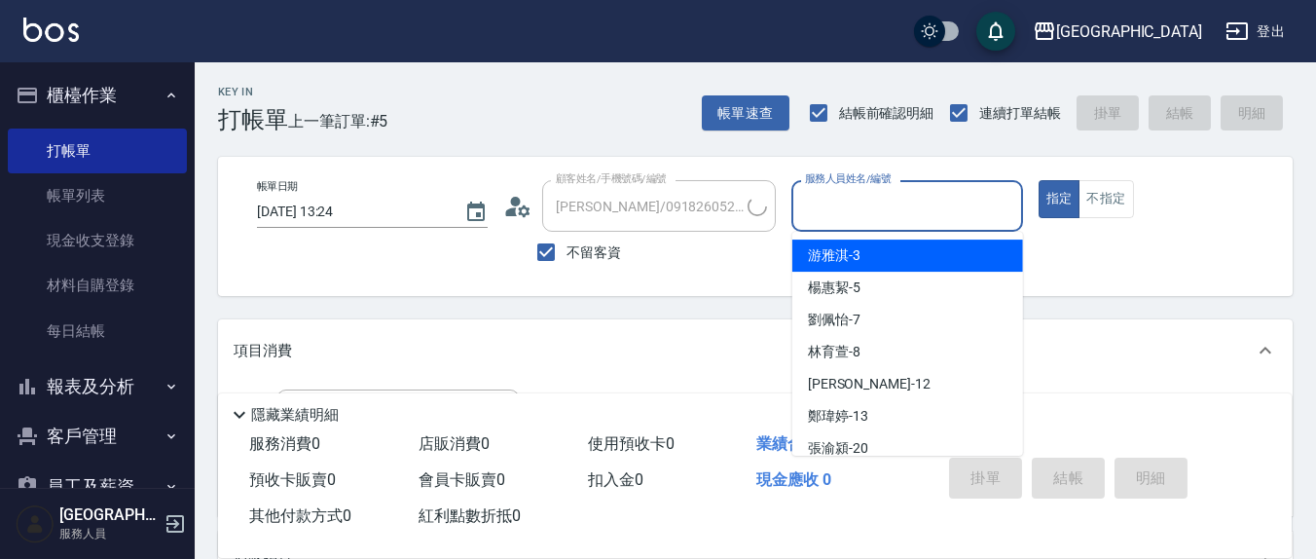
type input "5"
type input "[PERSON_NAME]/0937152103/"
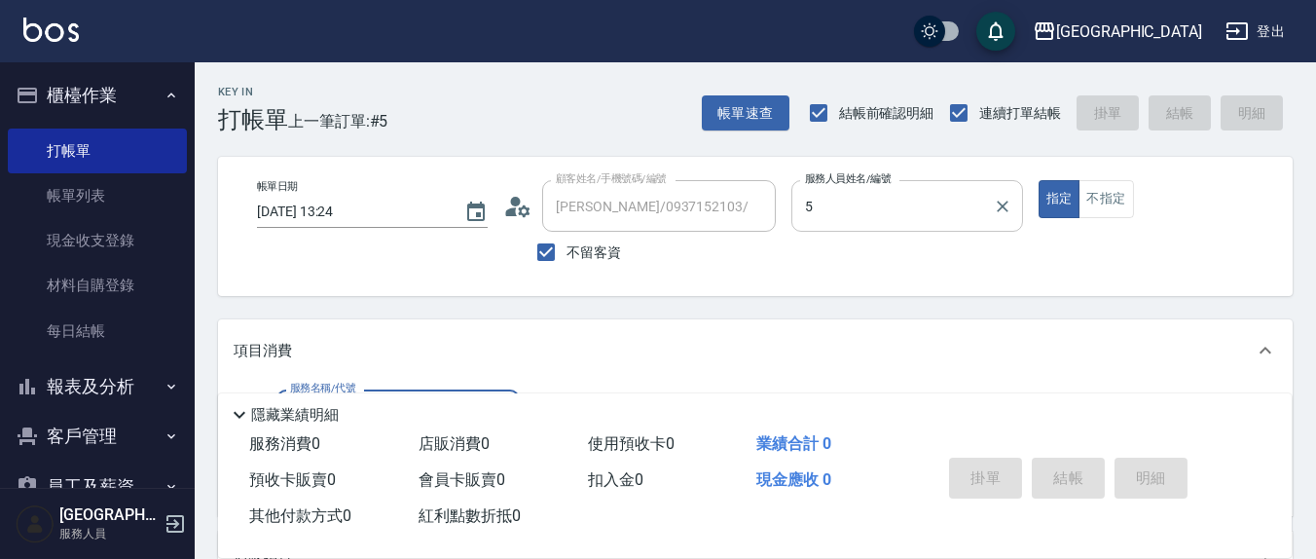
type input "[PERSON_NAME]5"
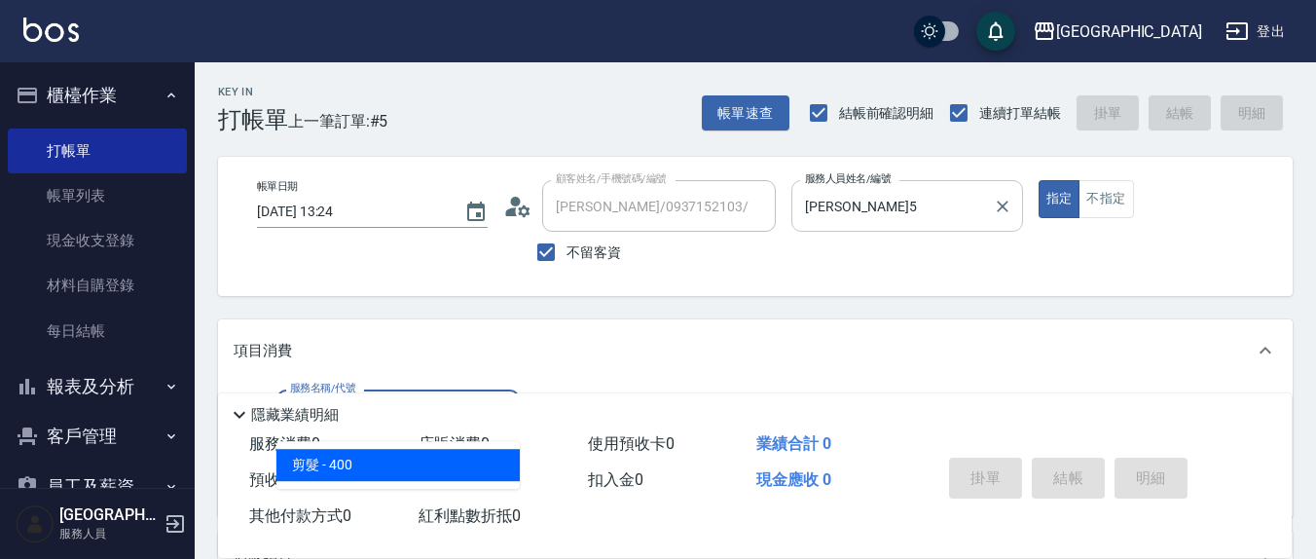
type input "剪髮(401)"
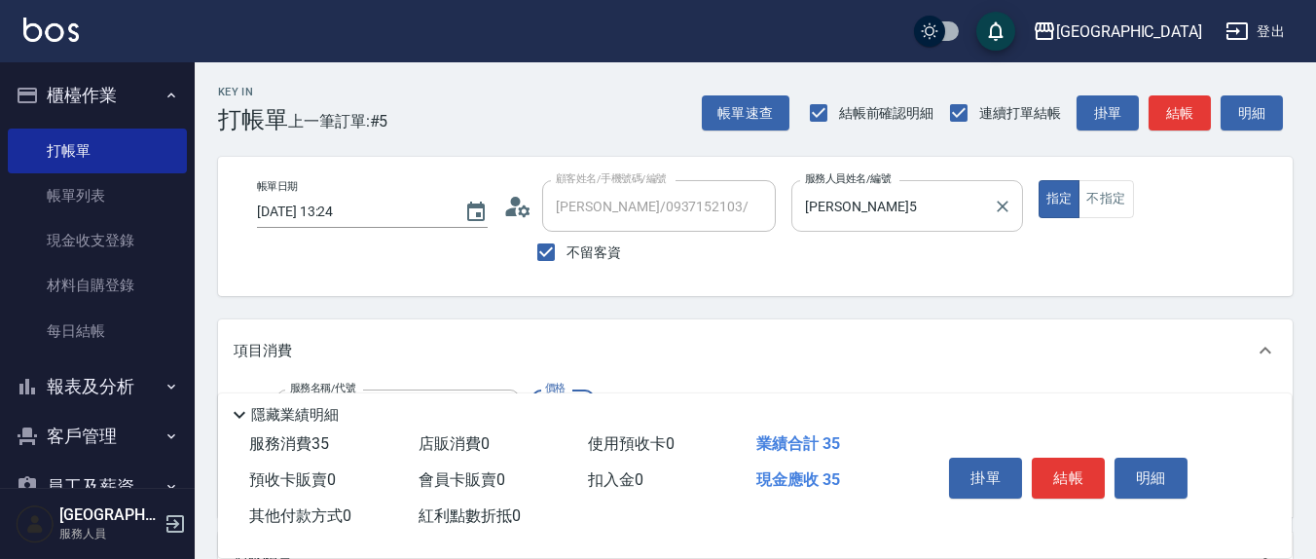
type input "350"
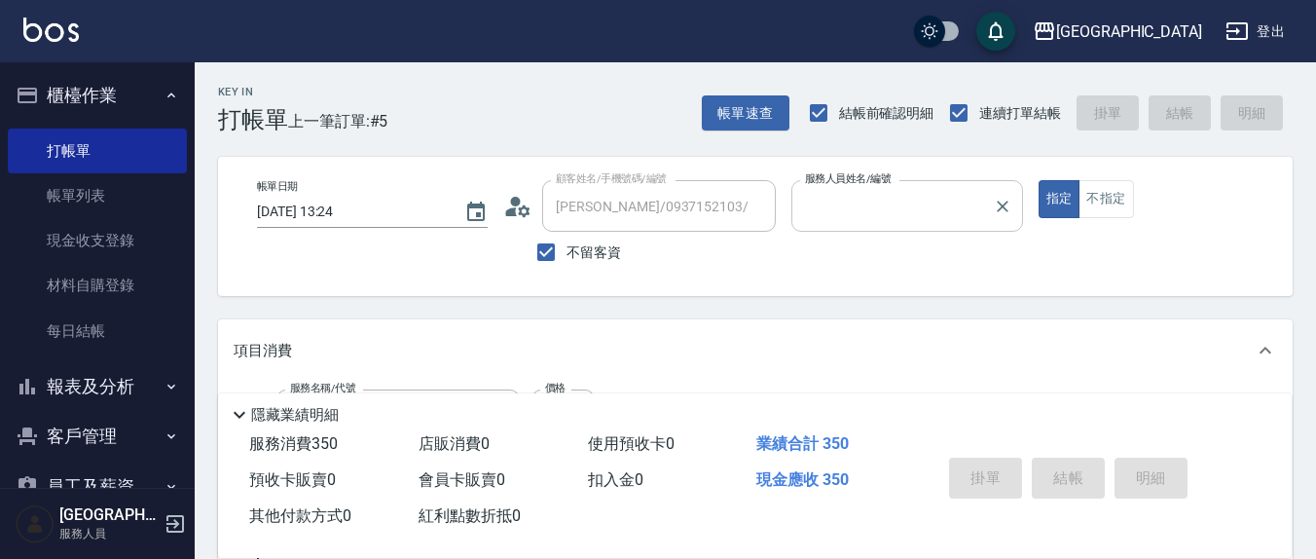
click at [1038, 180] on button "指定" at bounding box center [1059, 199] width 42 height 38
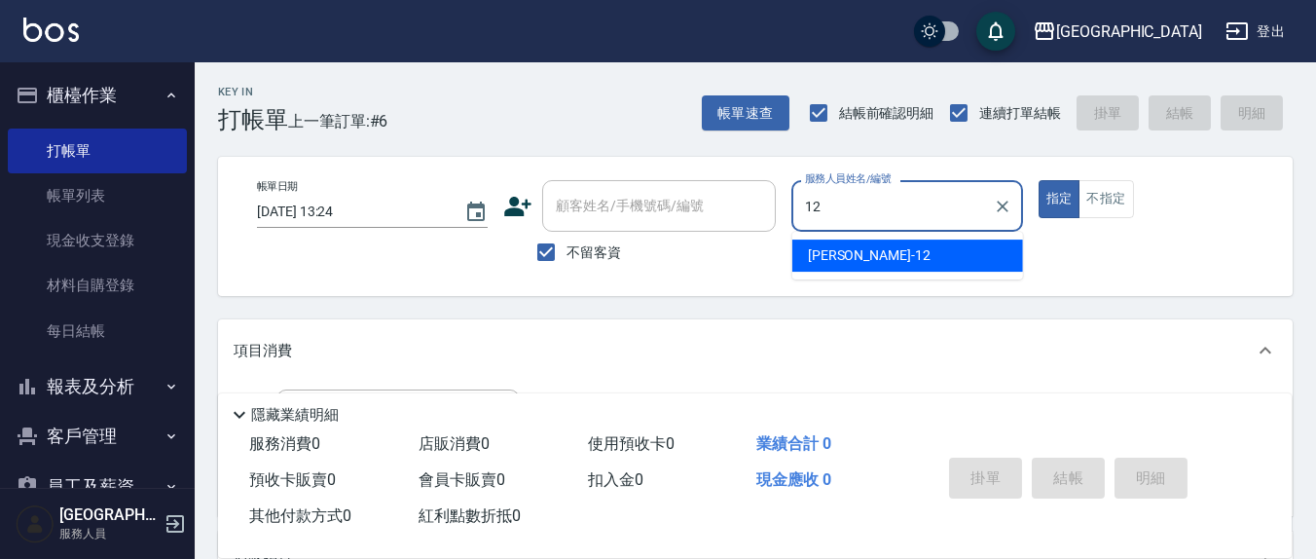
type input "[PERSON_NAME]-12"
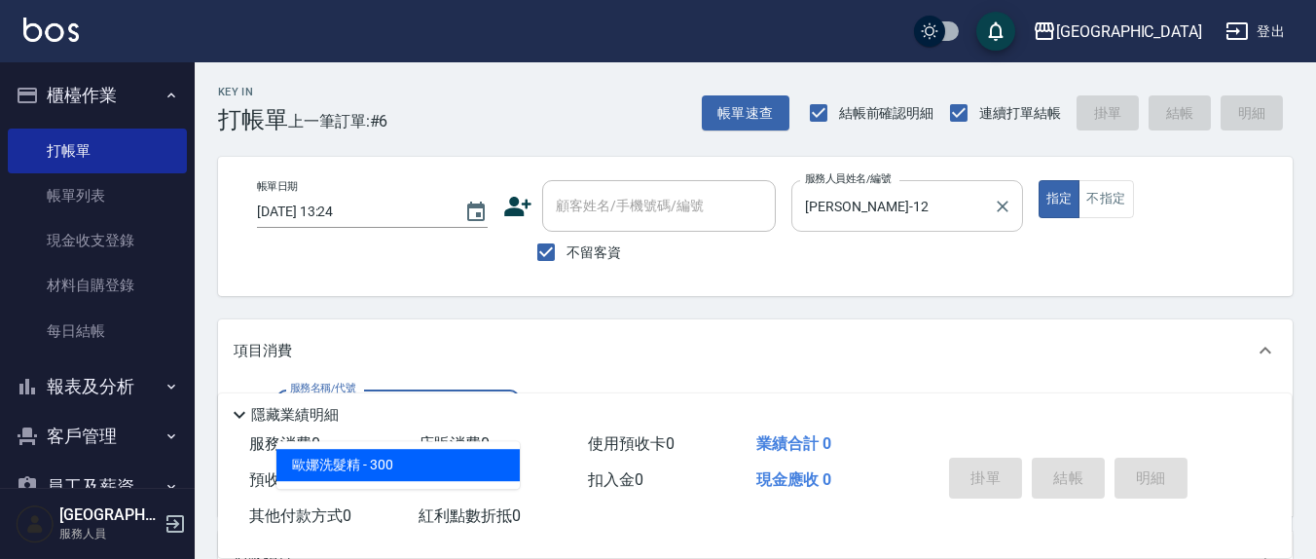
type input "歐娜洗髮精(210)"
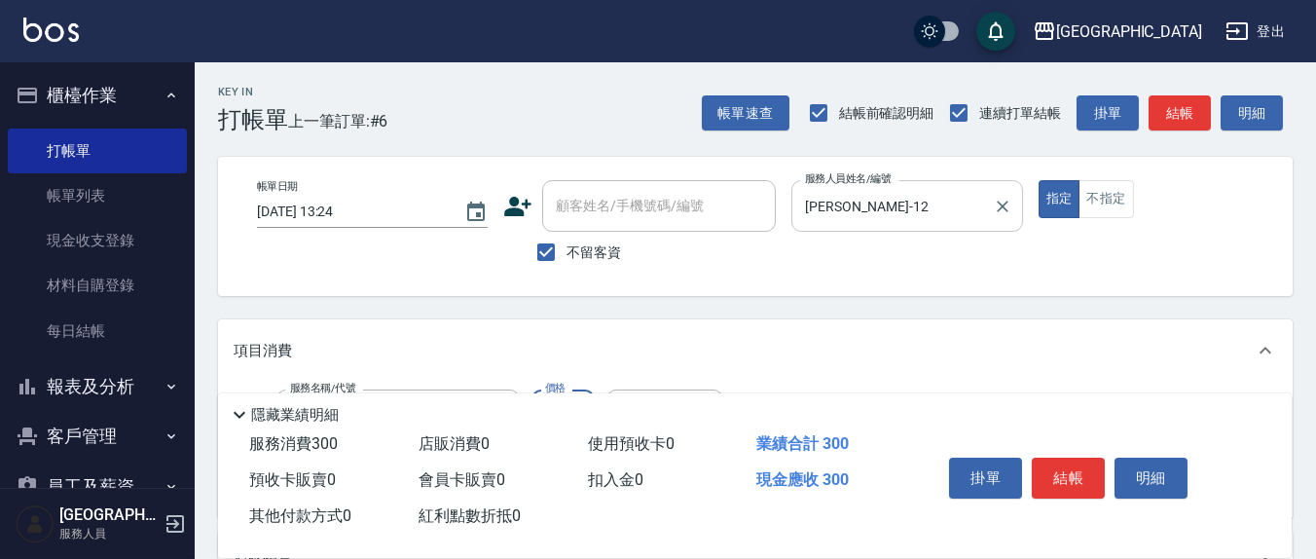
scroll to position [202, 0]
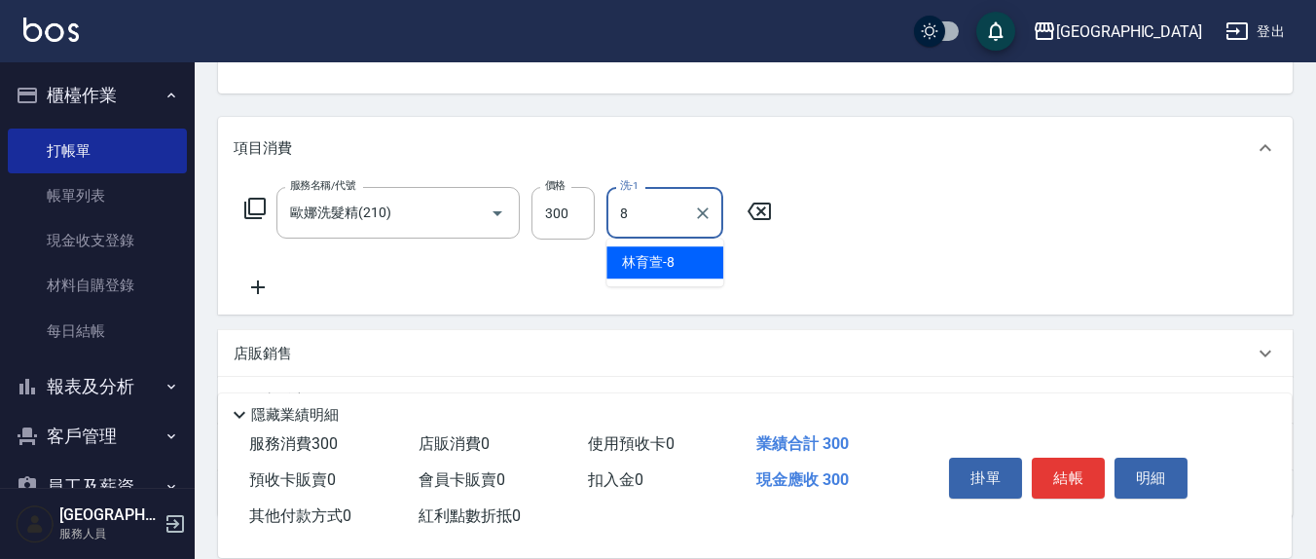
type input "林育萱-8"
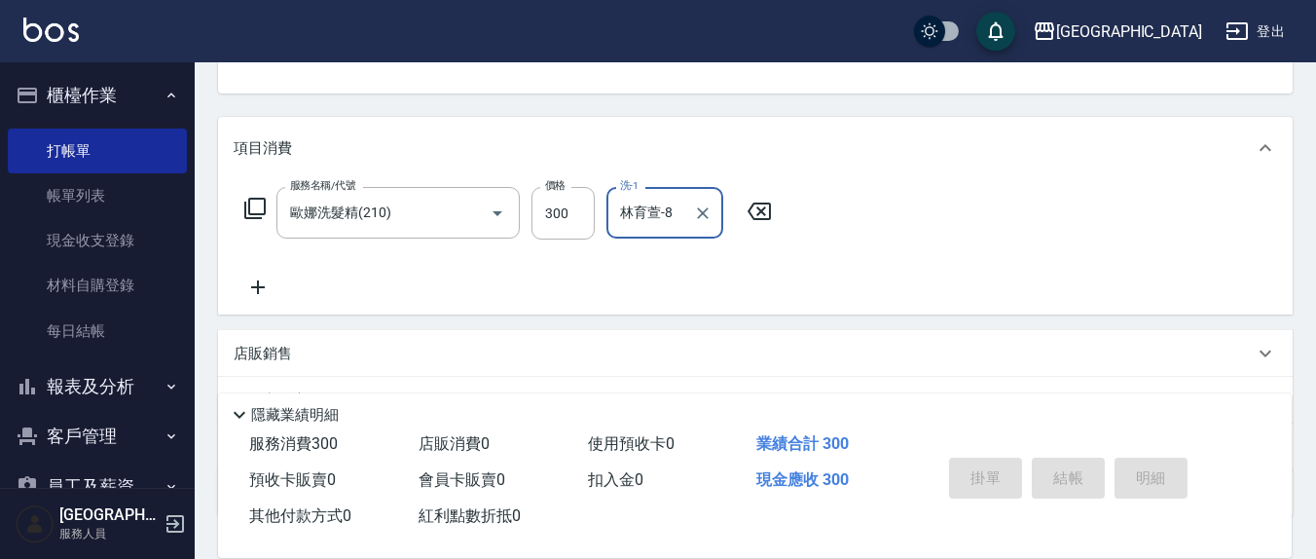
type input "3"
type input "[DATE] 13:25"
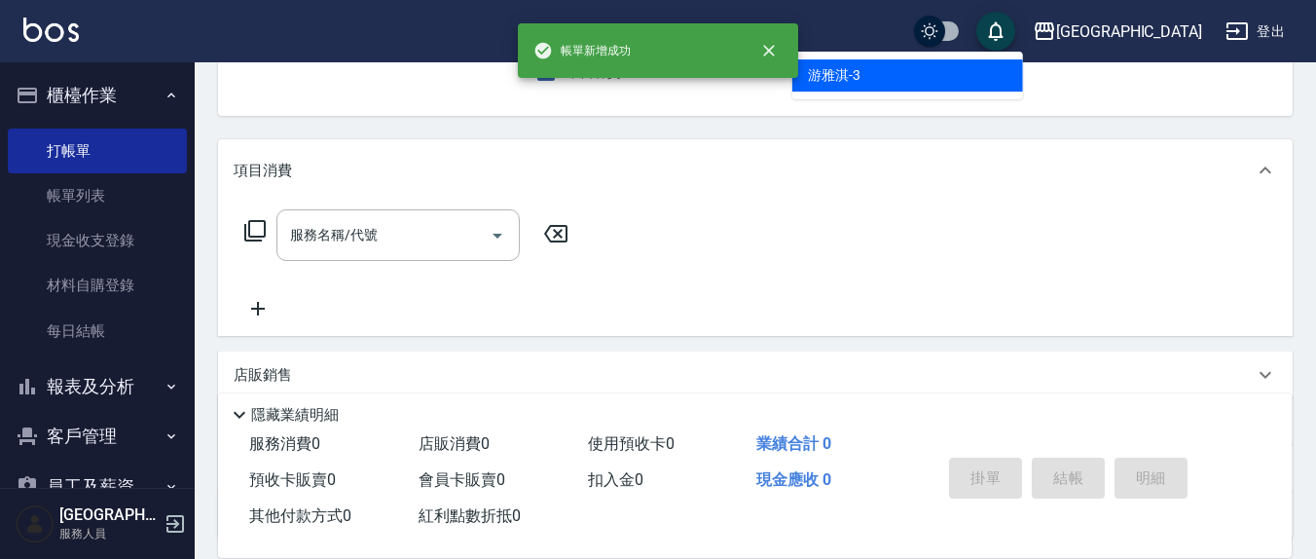
scroll to position [0, 0]
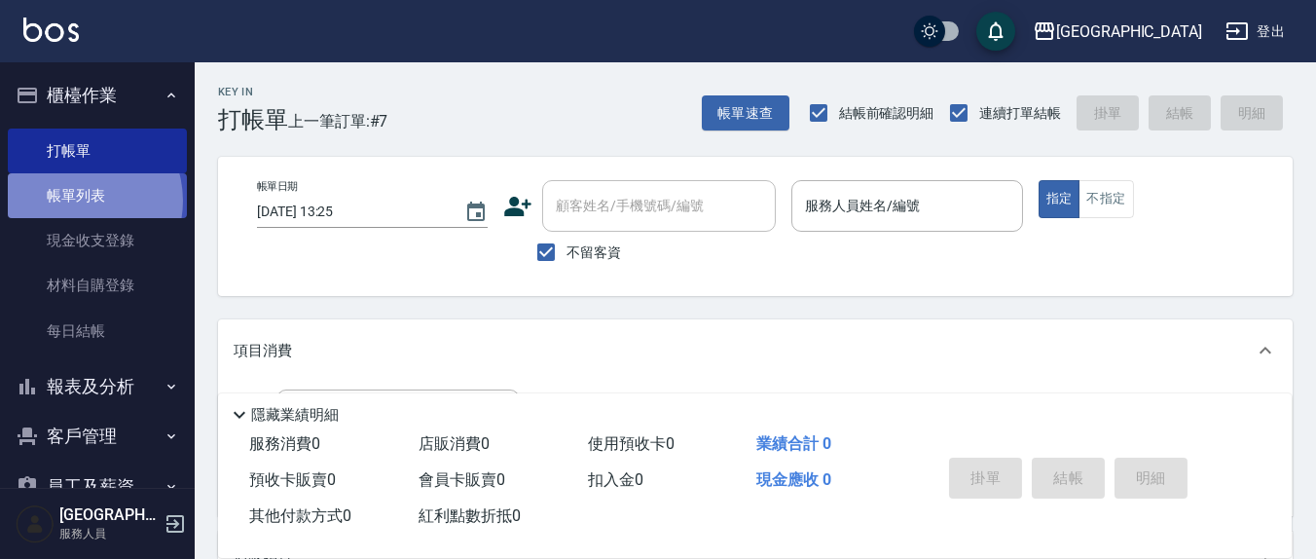
click at [78, 200] on link "帳單列表" at bounding box center [97, 195] width 179 height 45
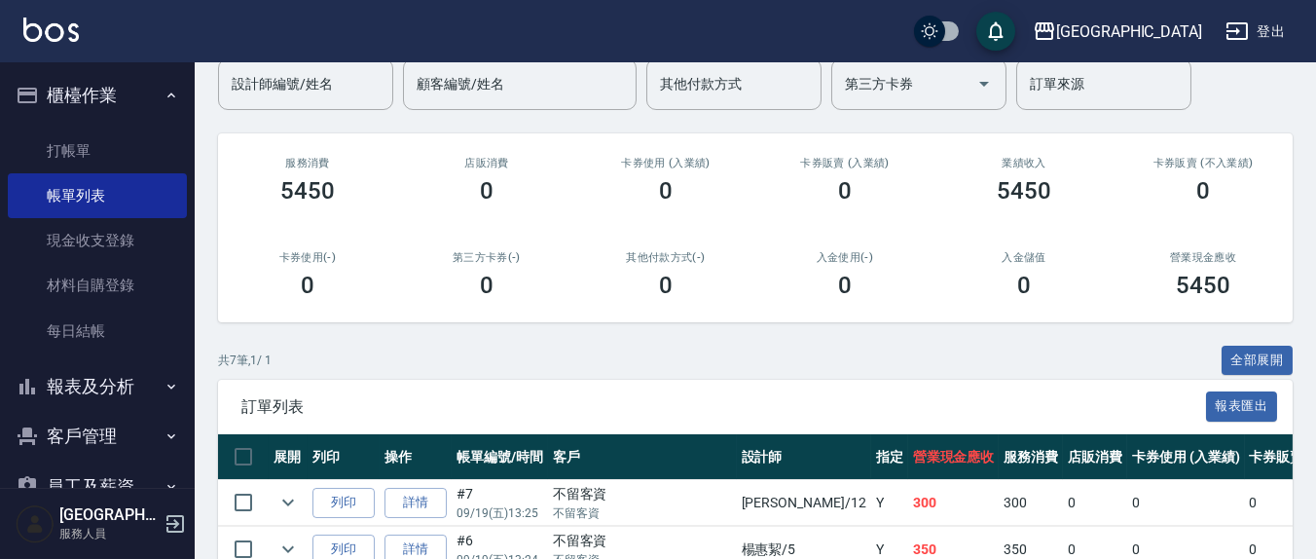
scroll to position [405, 0]
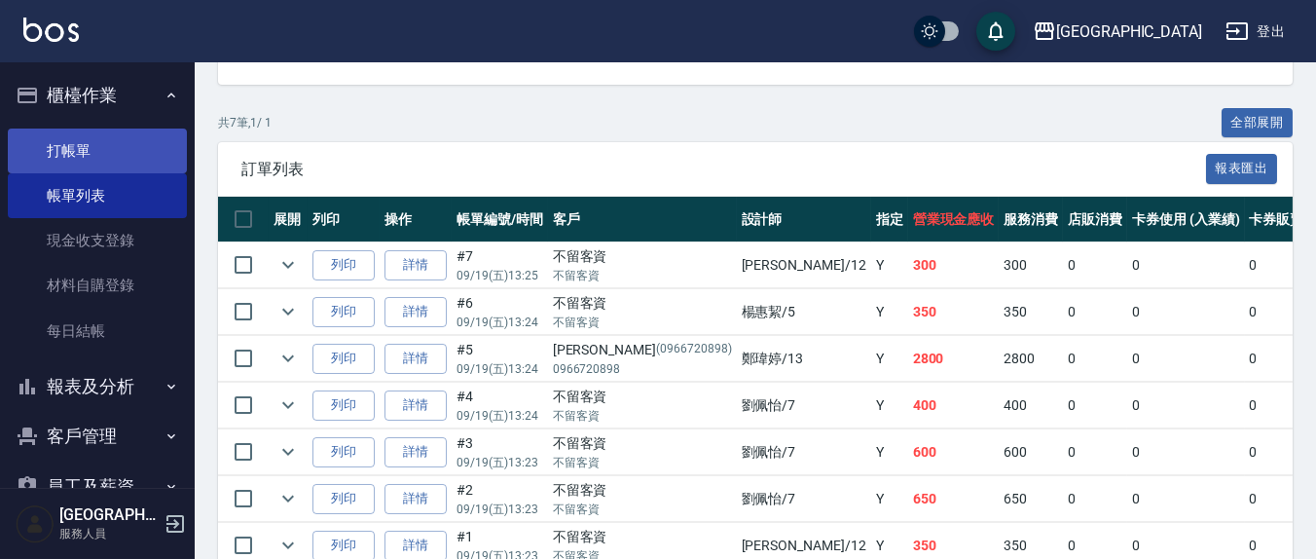
click at [82, 150] on link "打帳單" at bounding box center [97, 150] width 179 height 45
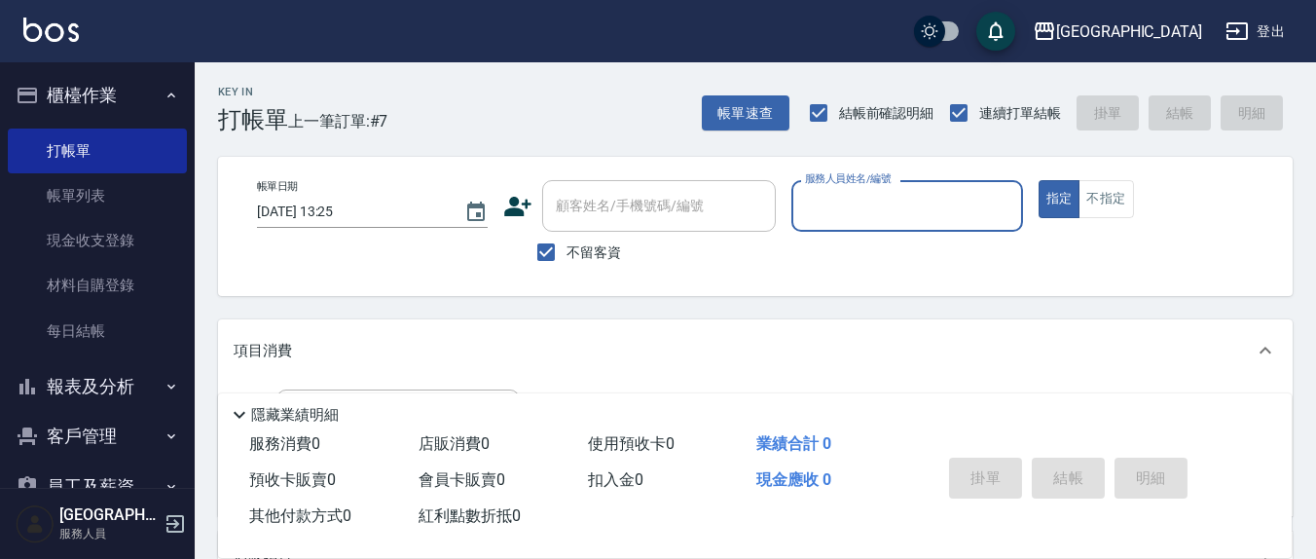
click at [856, 215] on input "服務人員姓名/編號" at bounding box center [906, 206] width 213 height 34
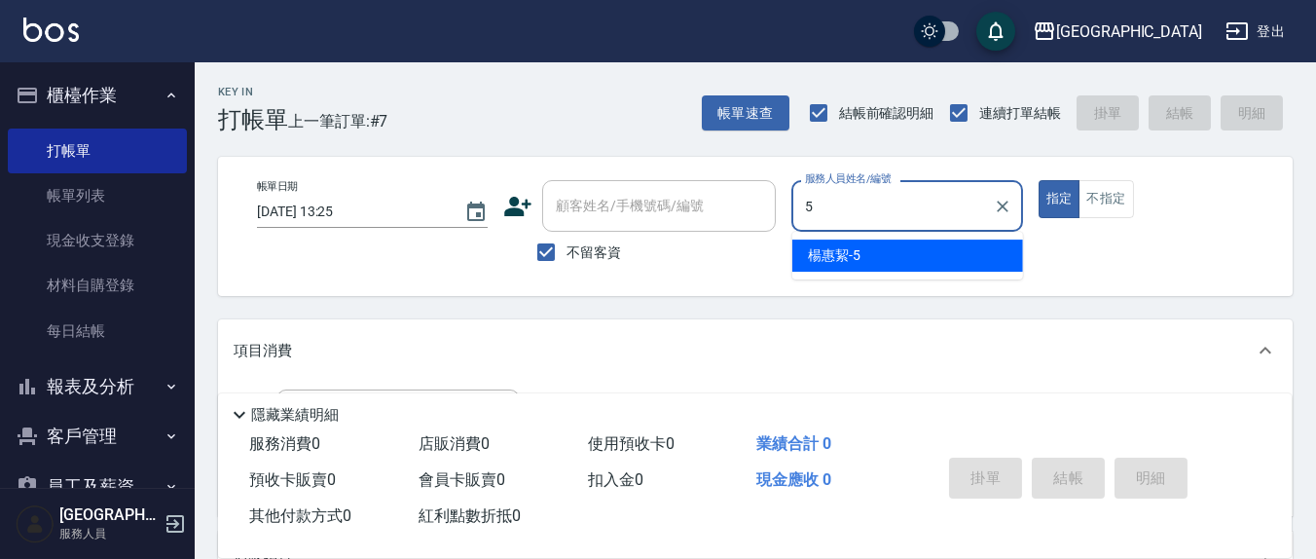
type input "5"
type button "true"
type input "[PERSON_NAME]5"
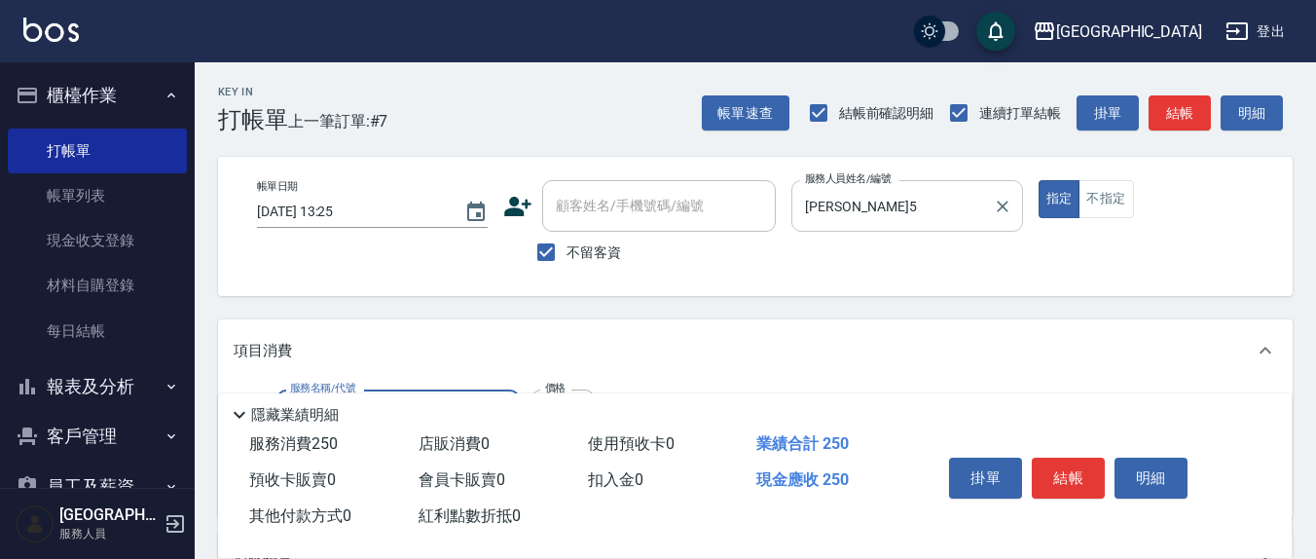
type input "洗髮(201)"
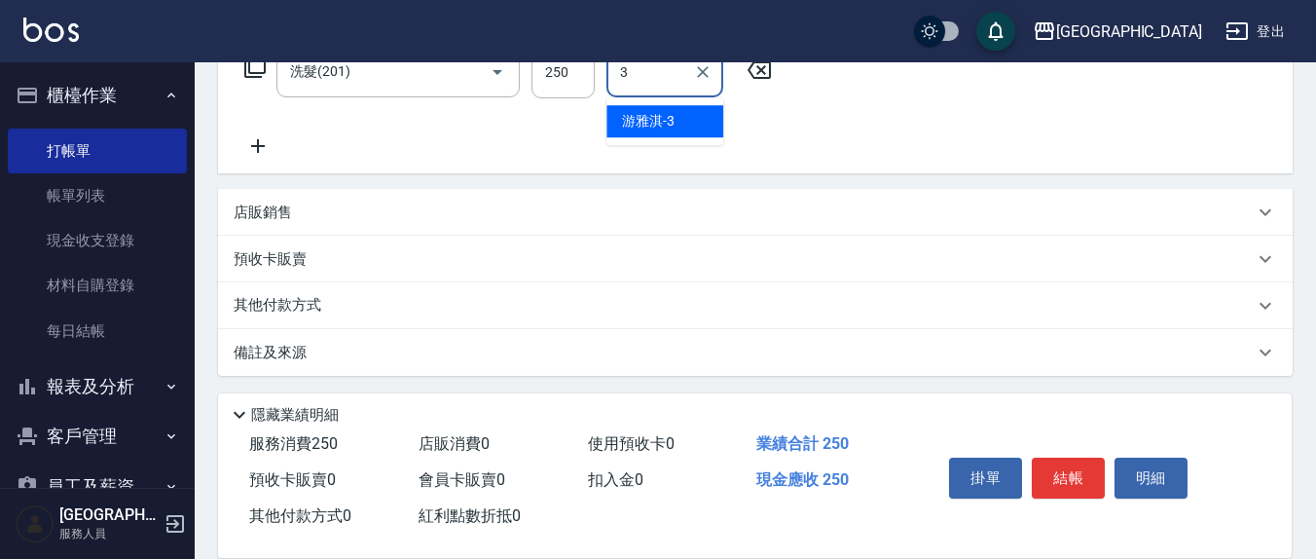
type input "游雅淇-3"
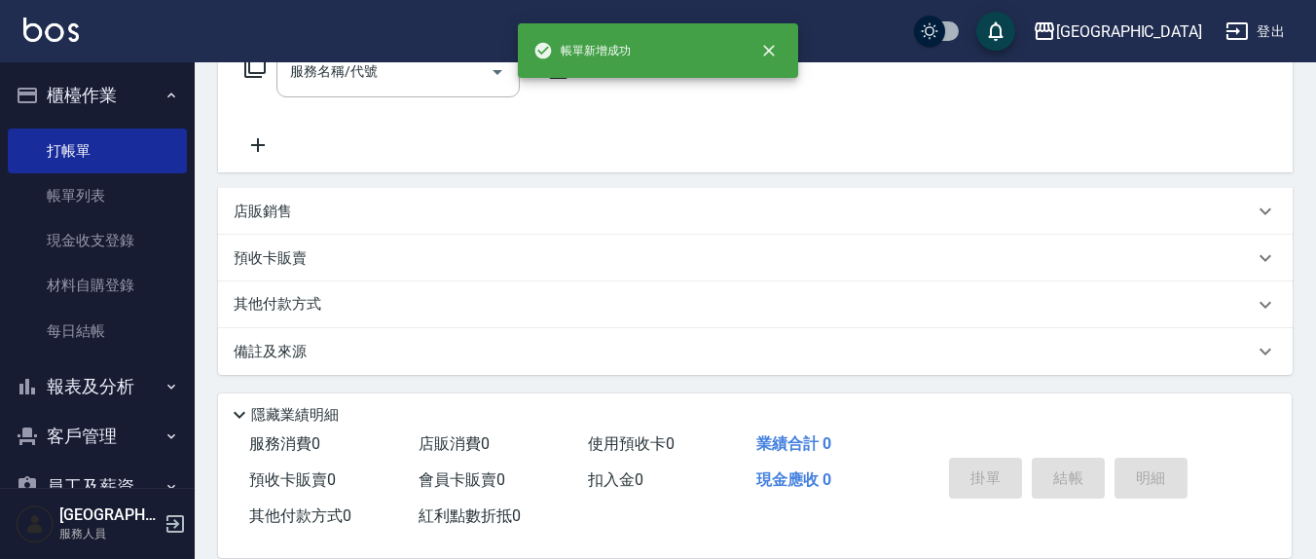
scroll to position [0, 0]
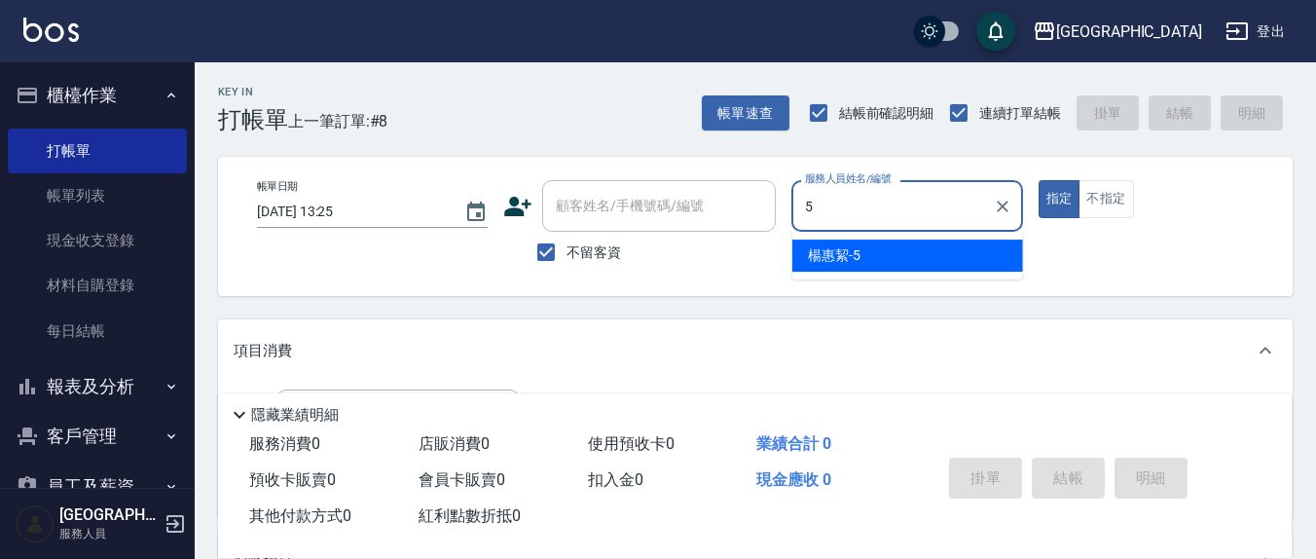
type input "[PERSON_NAME]5"
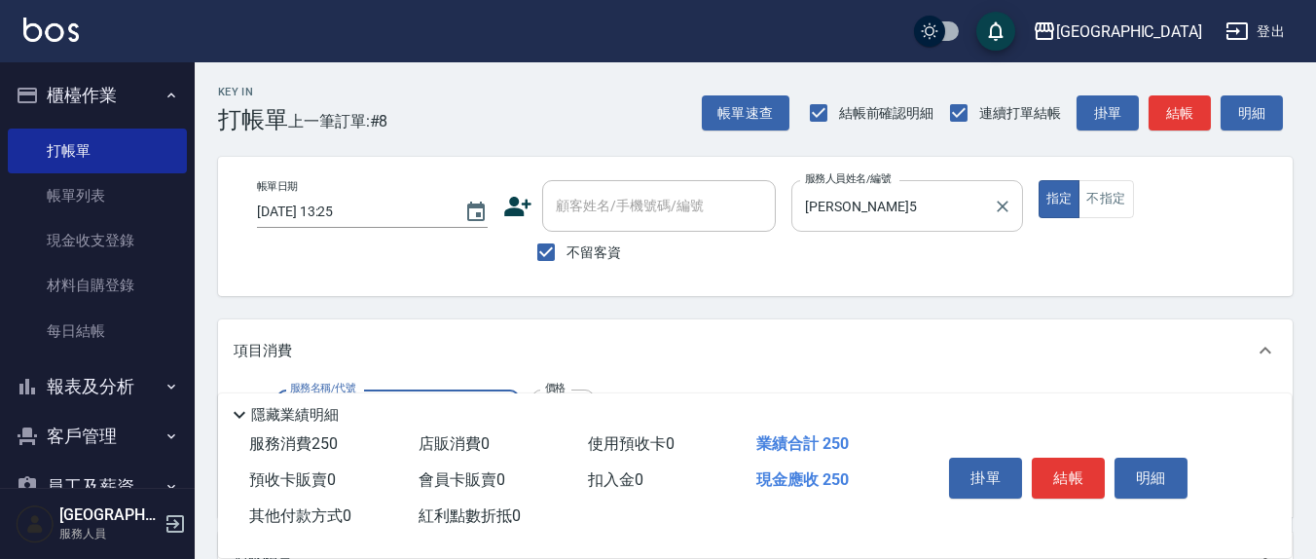
type input "洗髮(201)"
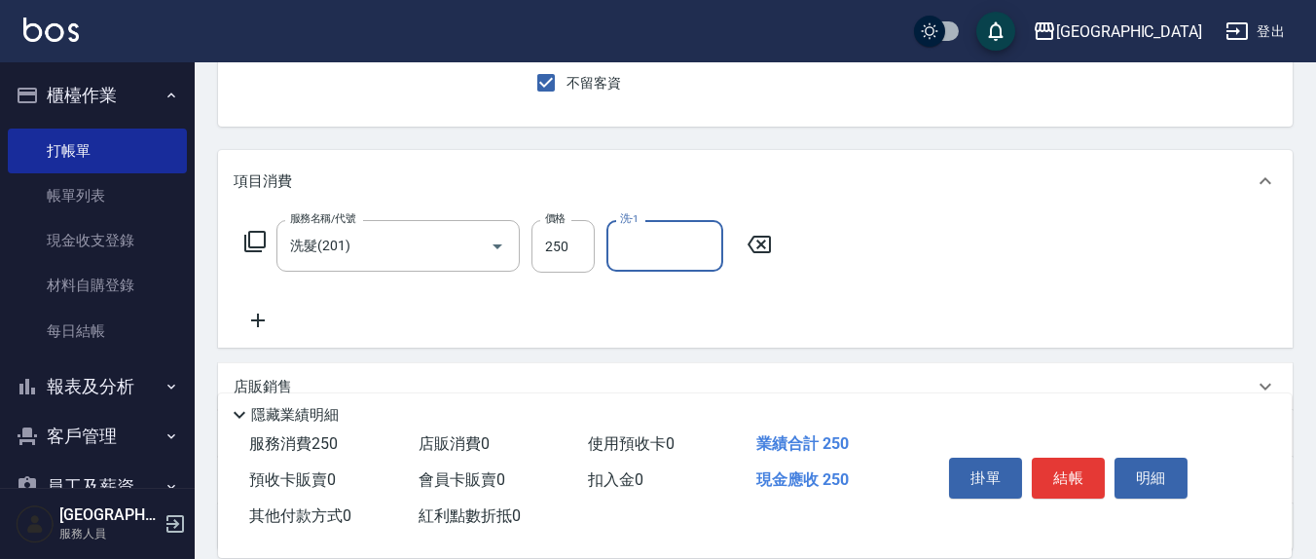
scroll to position [202, 0]
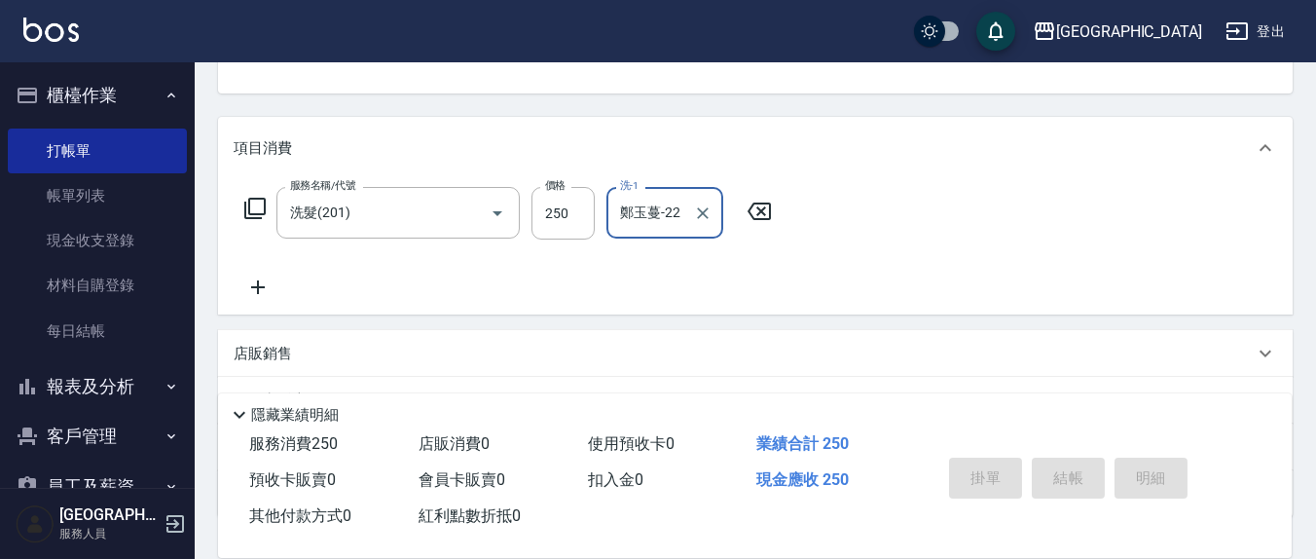
type input "鄭玉蔓-22"
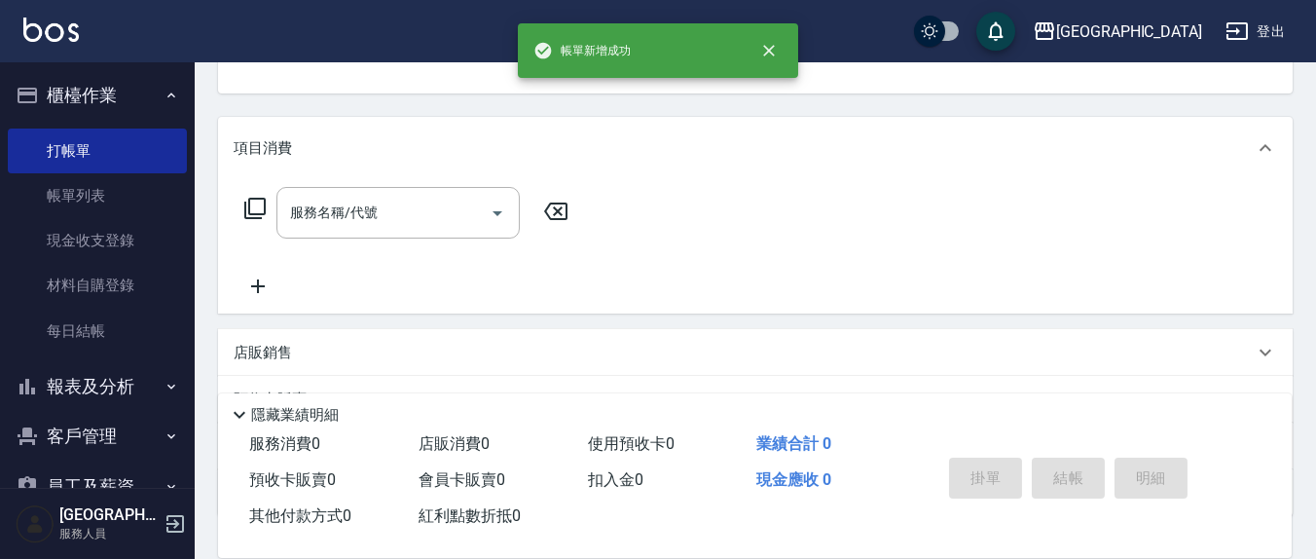
scroll to position [0, 0]
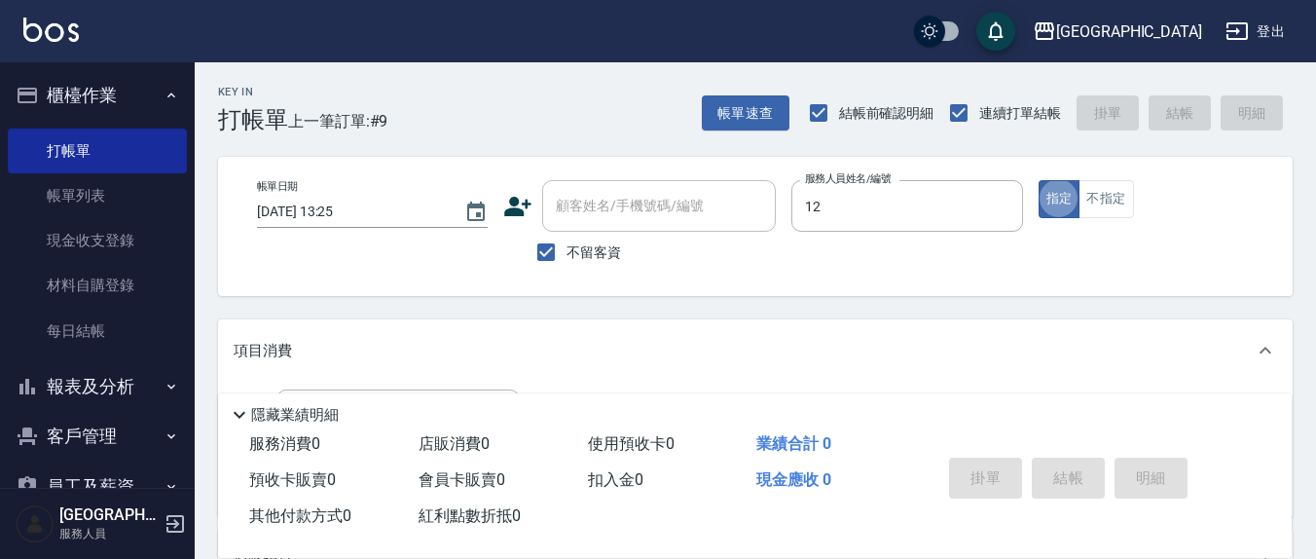
type input "[PERSON_NAME]-12"
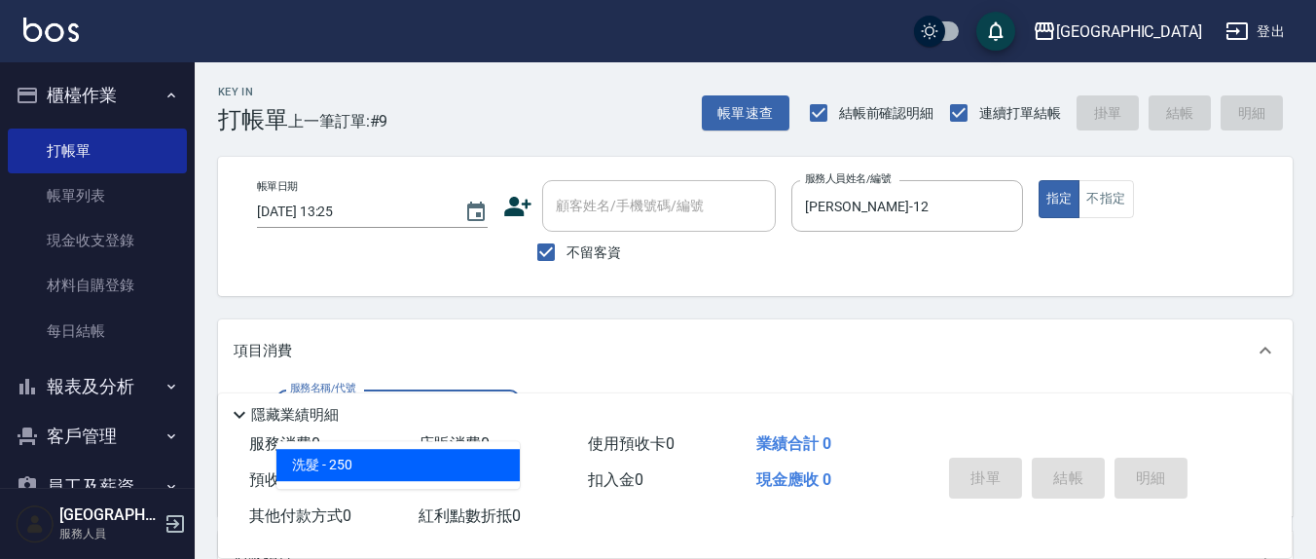
type input "洗髮(201)"
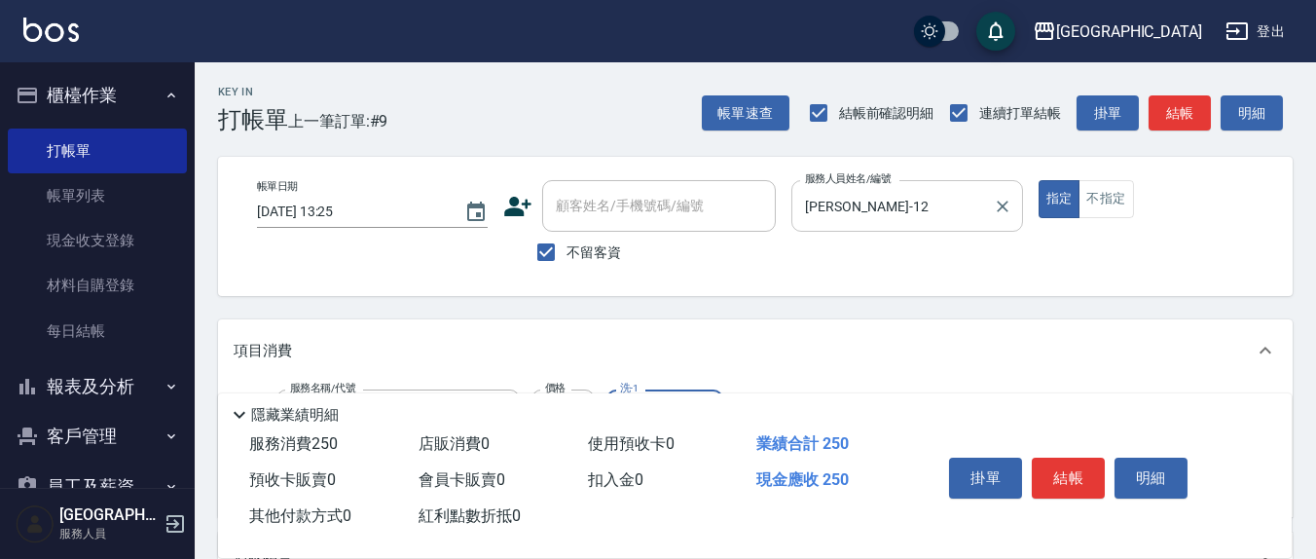
scroll to position [202, 0]
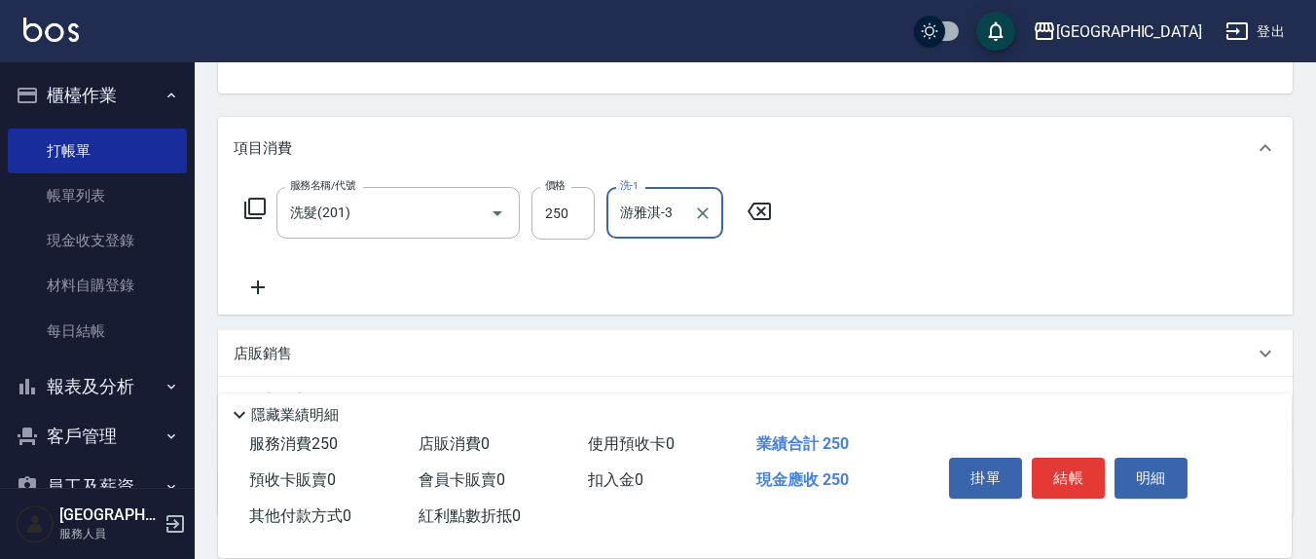
type input "游雅淇-3"
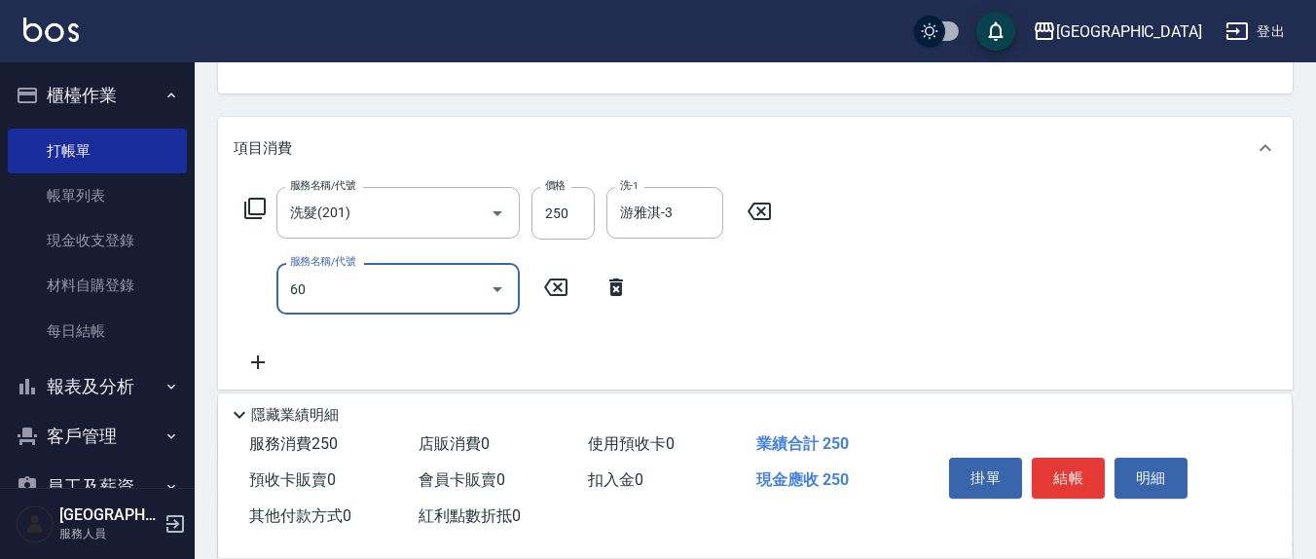
type input "602"
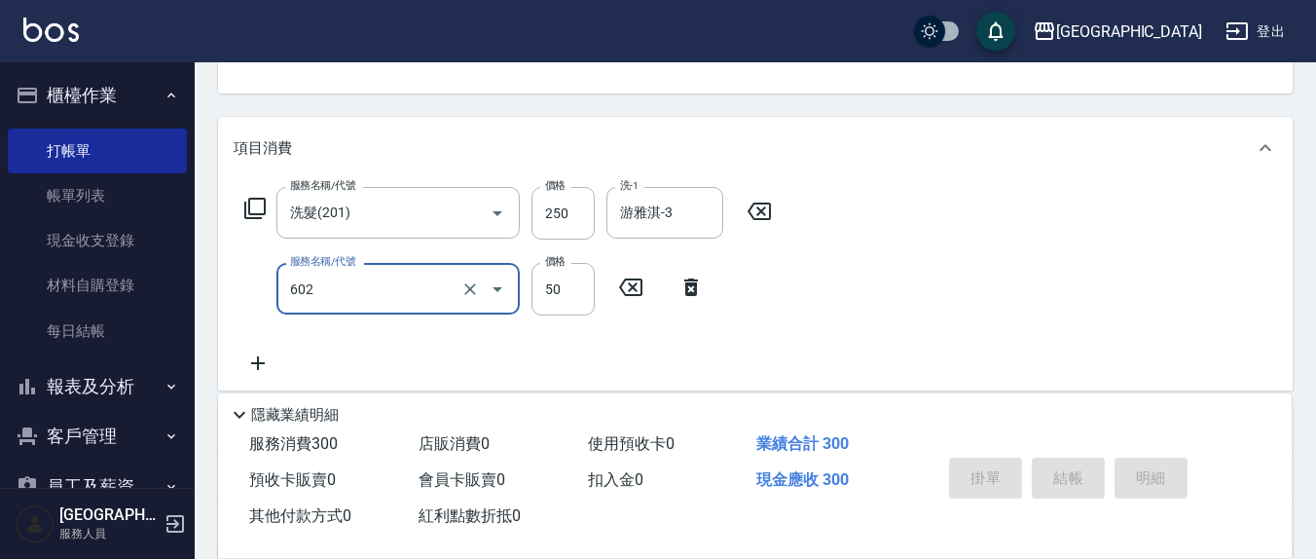
type input "[DATE] 13:26"
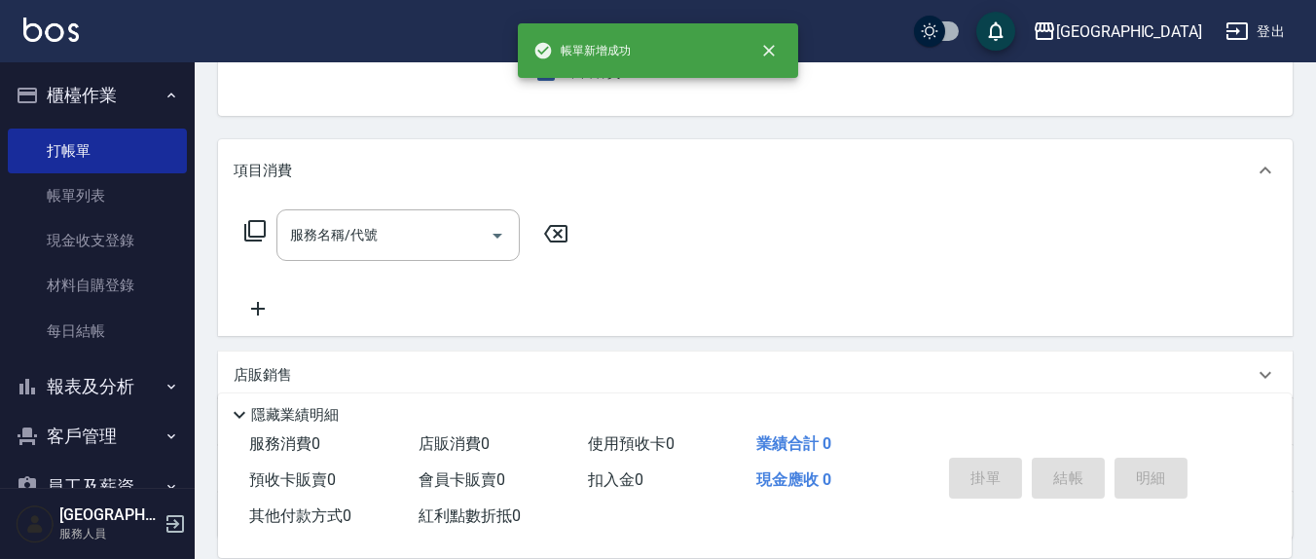
scroll to position [0, 0]
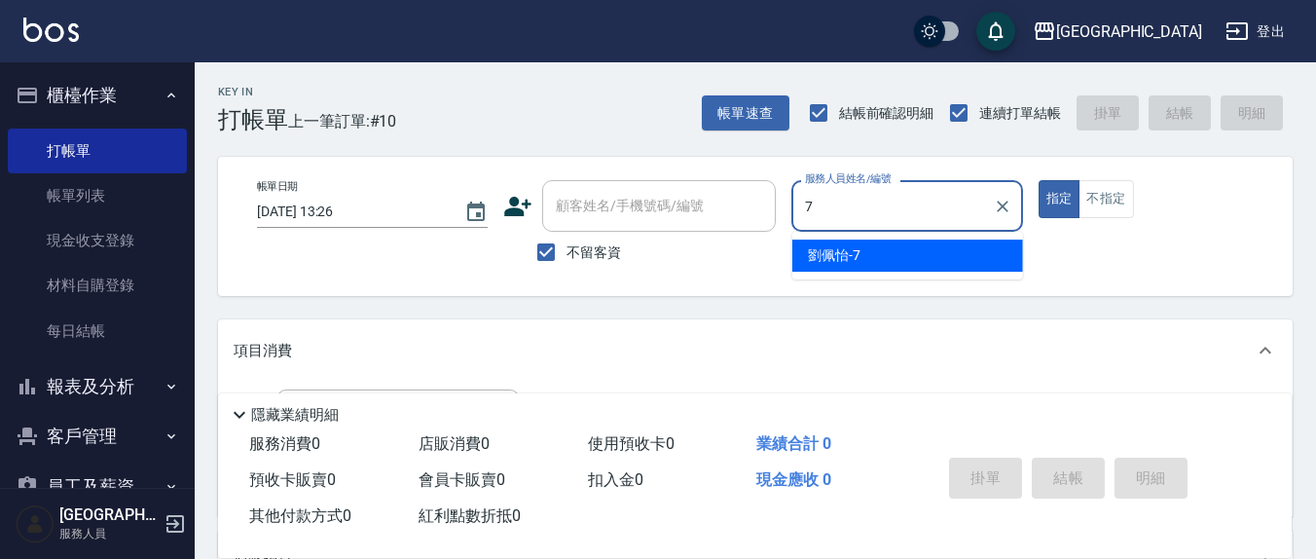
type input "[PERSON_NAME]7"
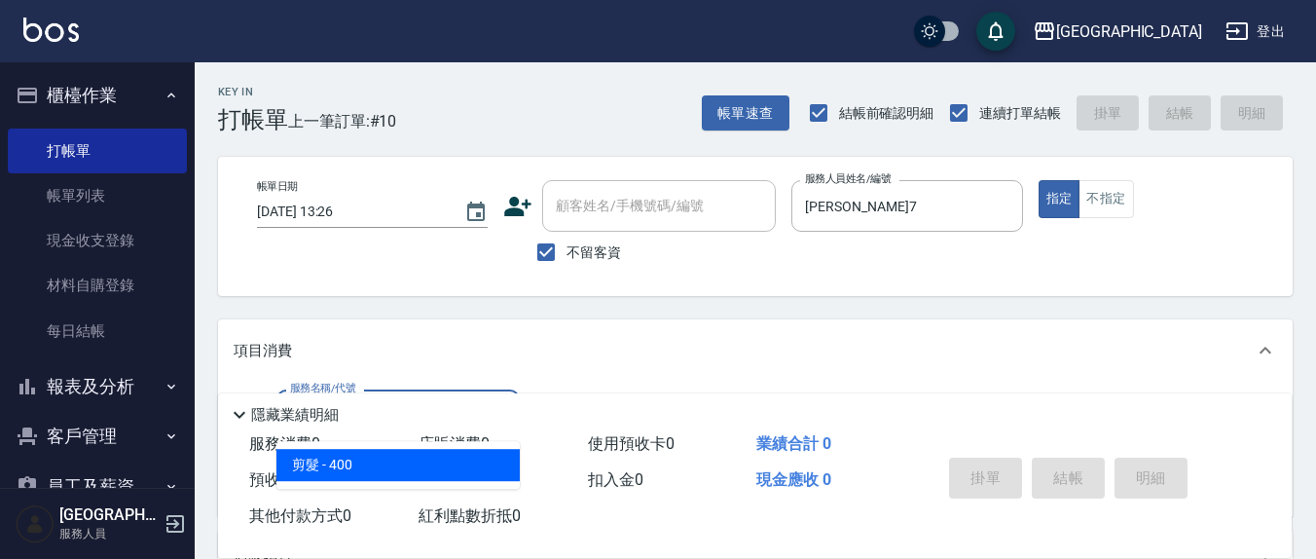
type input "剪髮(401)"
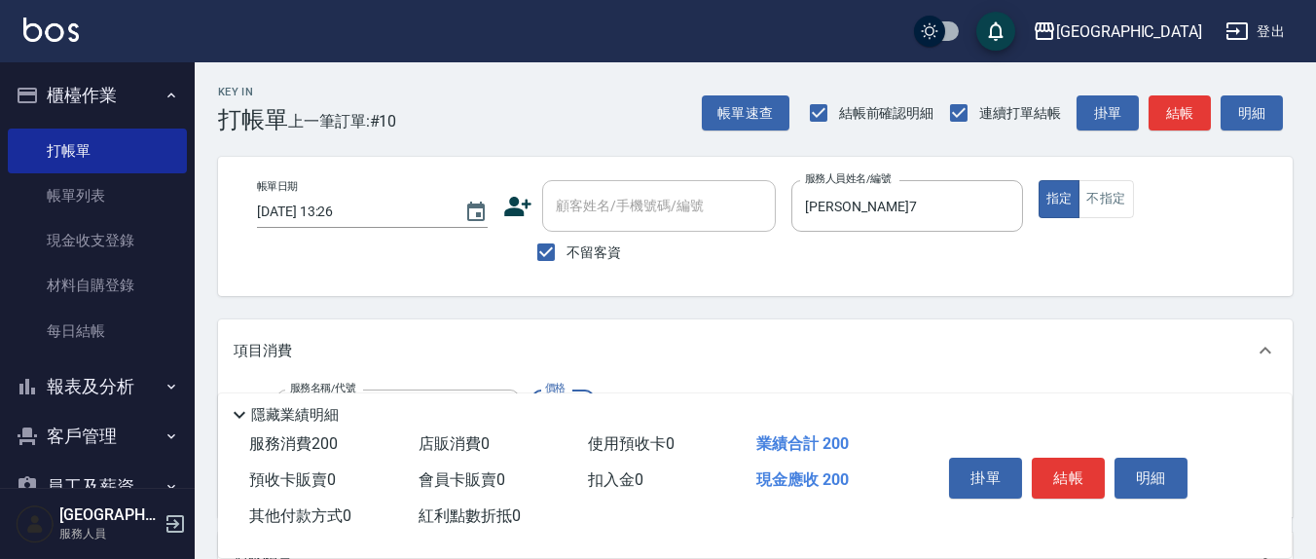
type input "200"
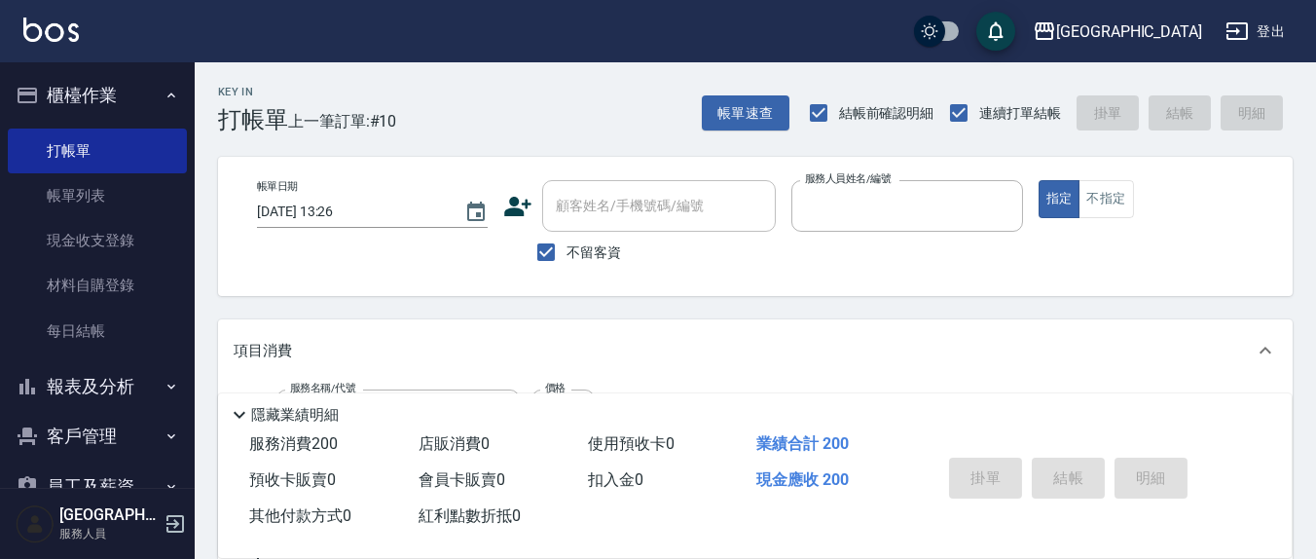
click at [1038, 180] on button "指定" at bounding box center [1059, 199] width 42 height 38
